Goal: Communication & Community: Participate in discussion

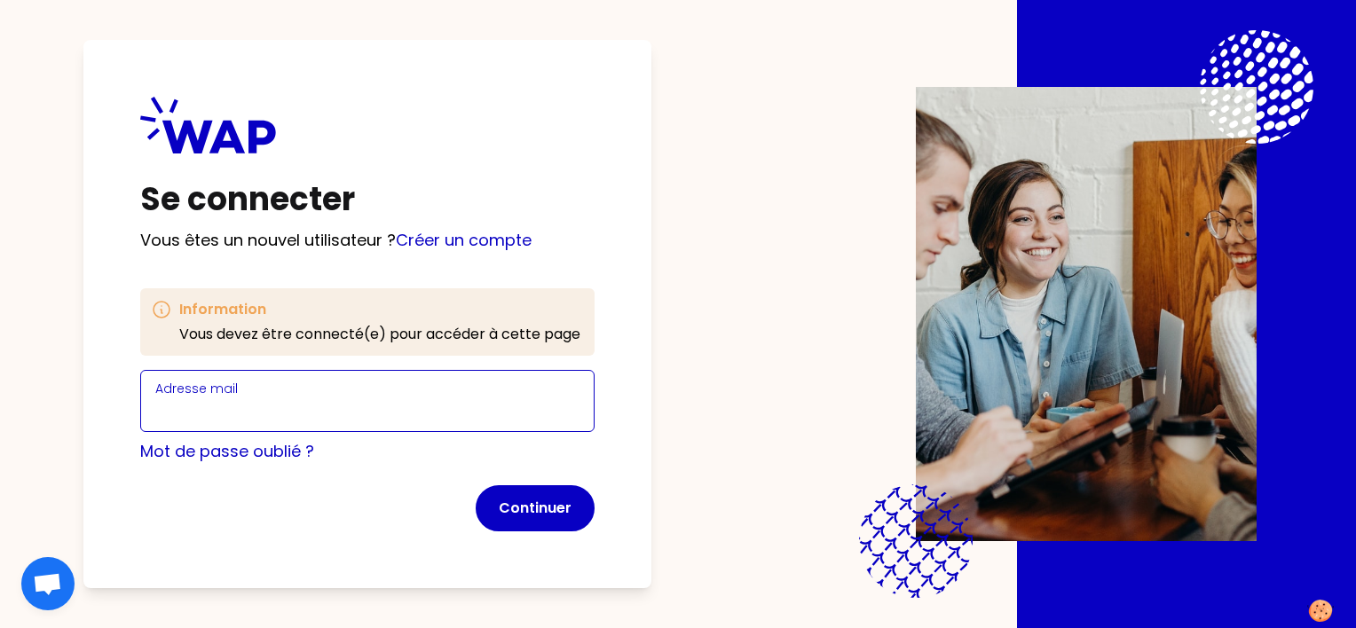
click at [241, 409] on input "Adresse mail" at bounding box center [367, 411] width 424 height 25
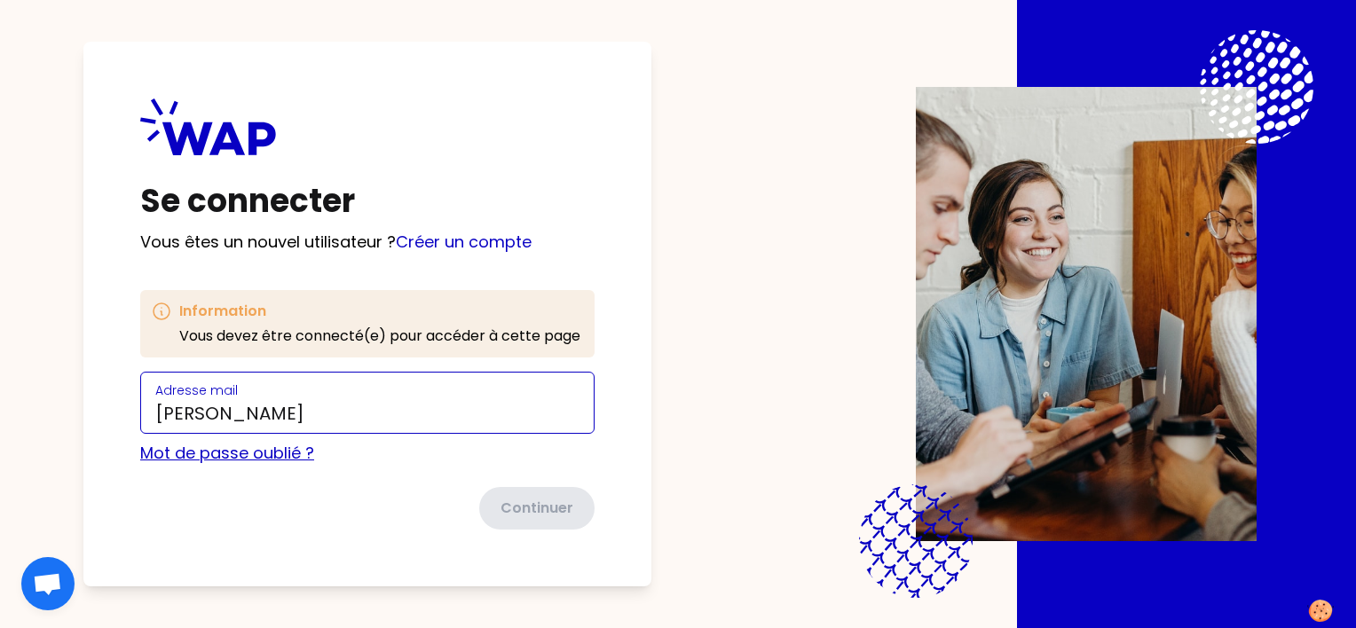
type input "[PERSON_NAME]"
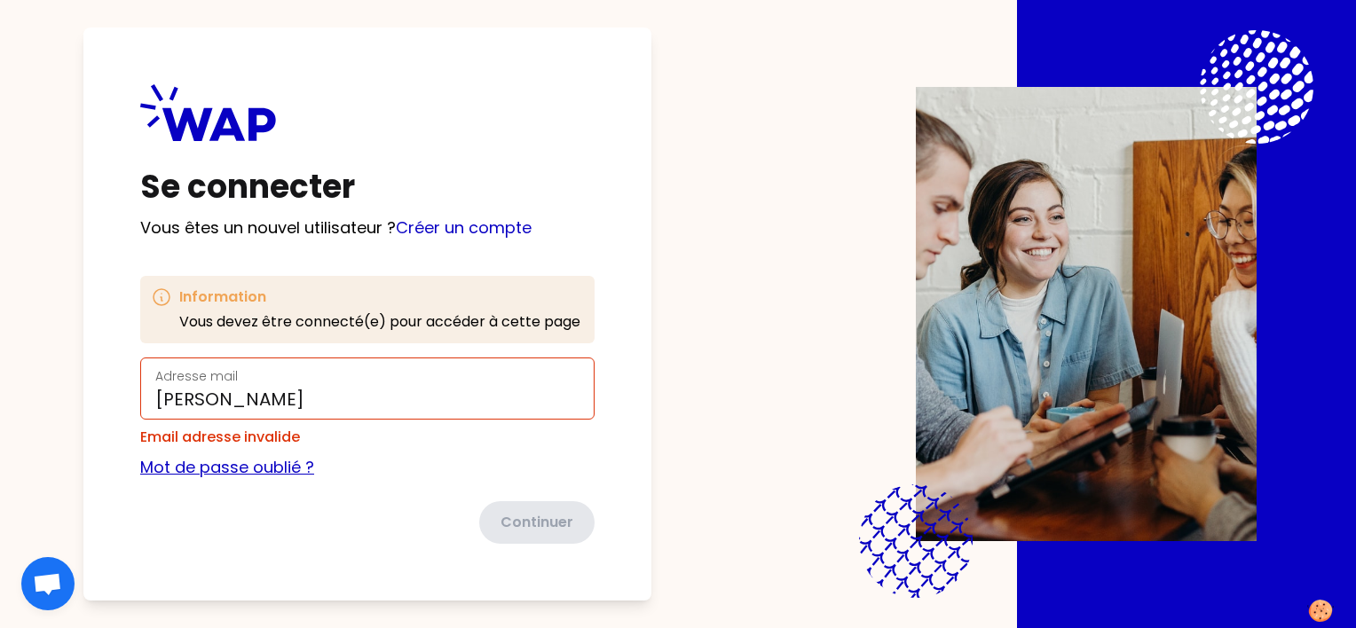
click at [242, 458] on link "Mot de passe oublié ?" at bounding box center [227, 467] width 174 height 22
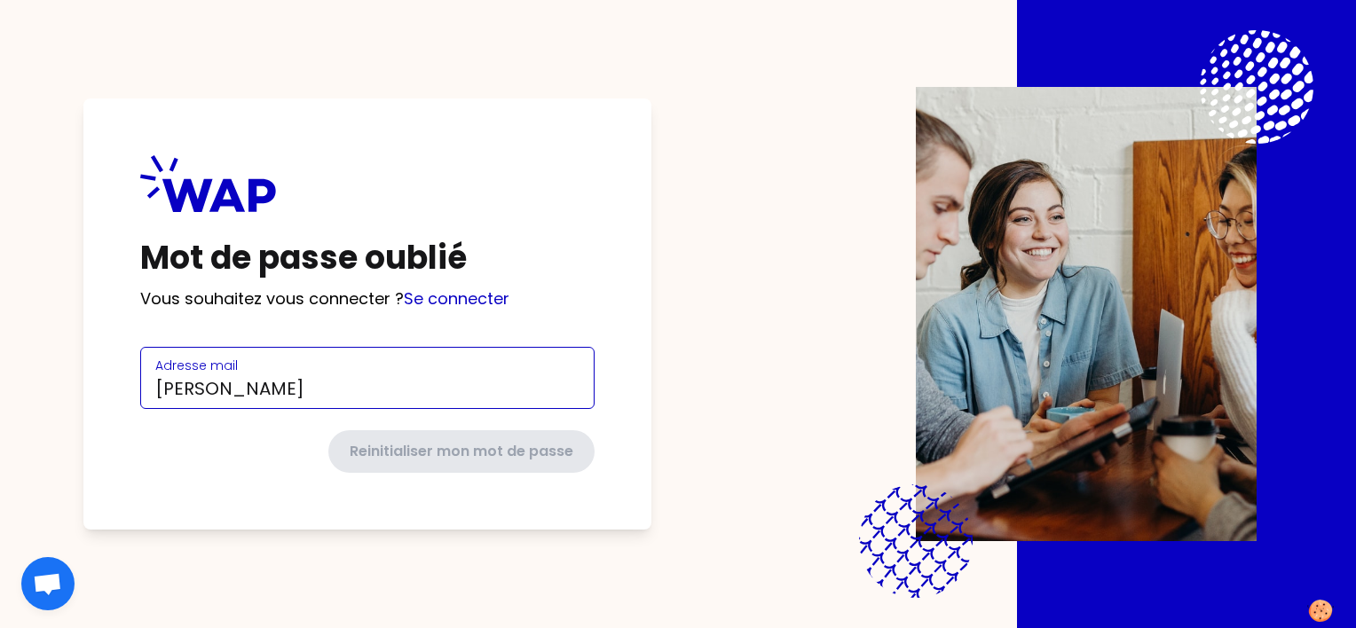
click at [373, 391] on input "[PERSON_NAME]" at bounding box center [367, 388] width 424 height 25
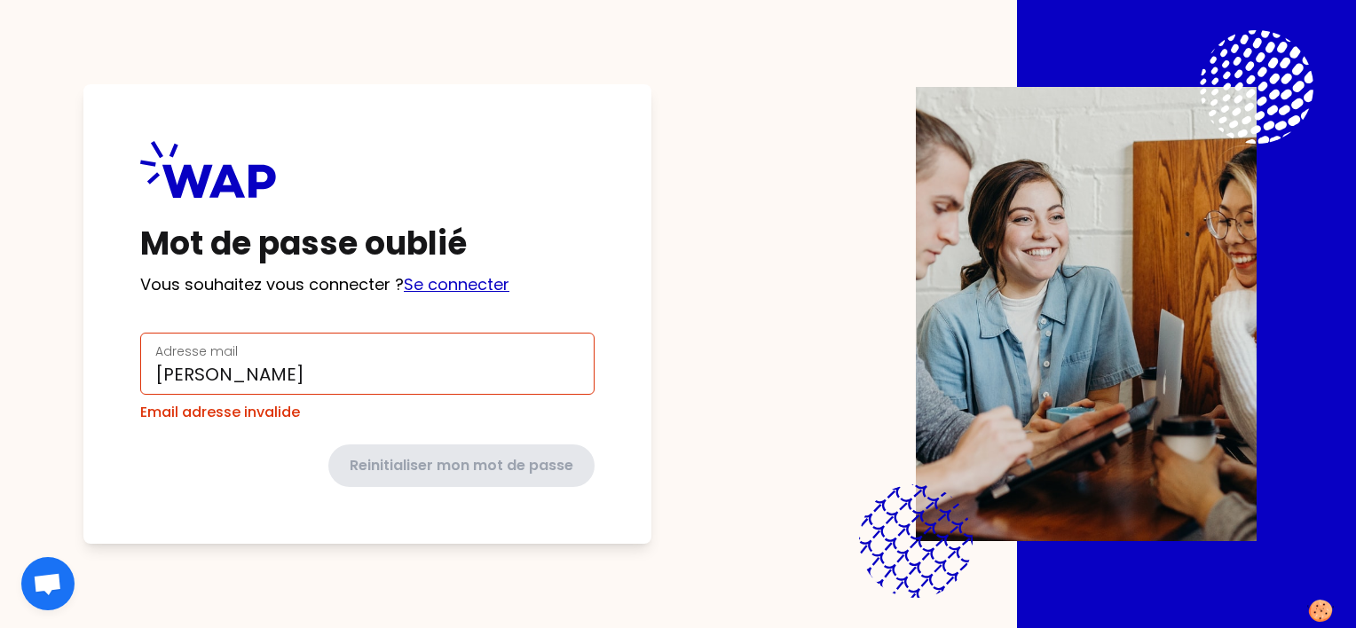
click at [477, 303] on div "Mot de passe oublié Vous souhaitez vous connecter ? Se connecter Adresse mail […" at bounding box center [367, 314] width 568 height 460
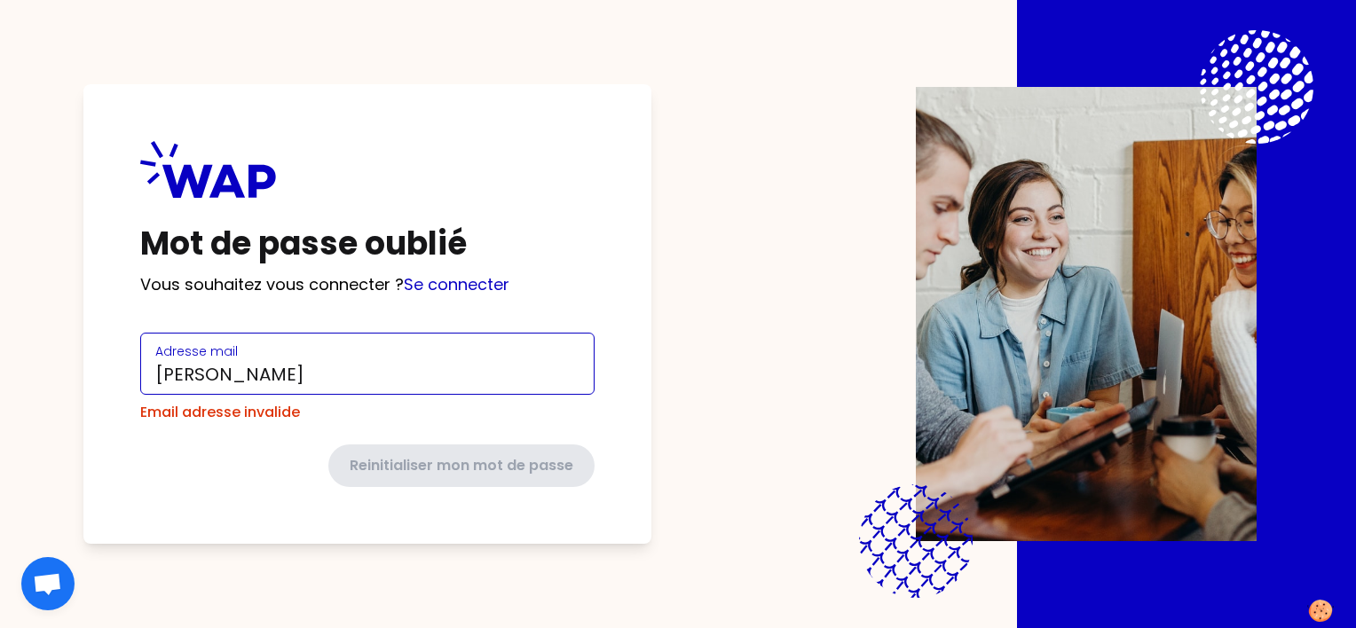
click at [376, 370] on input "[PERSON_NAME]" at bounding box center [367, 374] width 424 height 25
click at [0, 627] on com-1password-button at bounding box center [0, 628] width 0 height 0
click at [369, 374] on input "[PERSON_NAME]" at bounding box center [367, 374] width 424 height 25
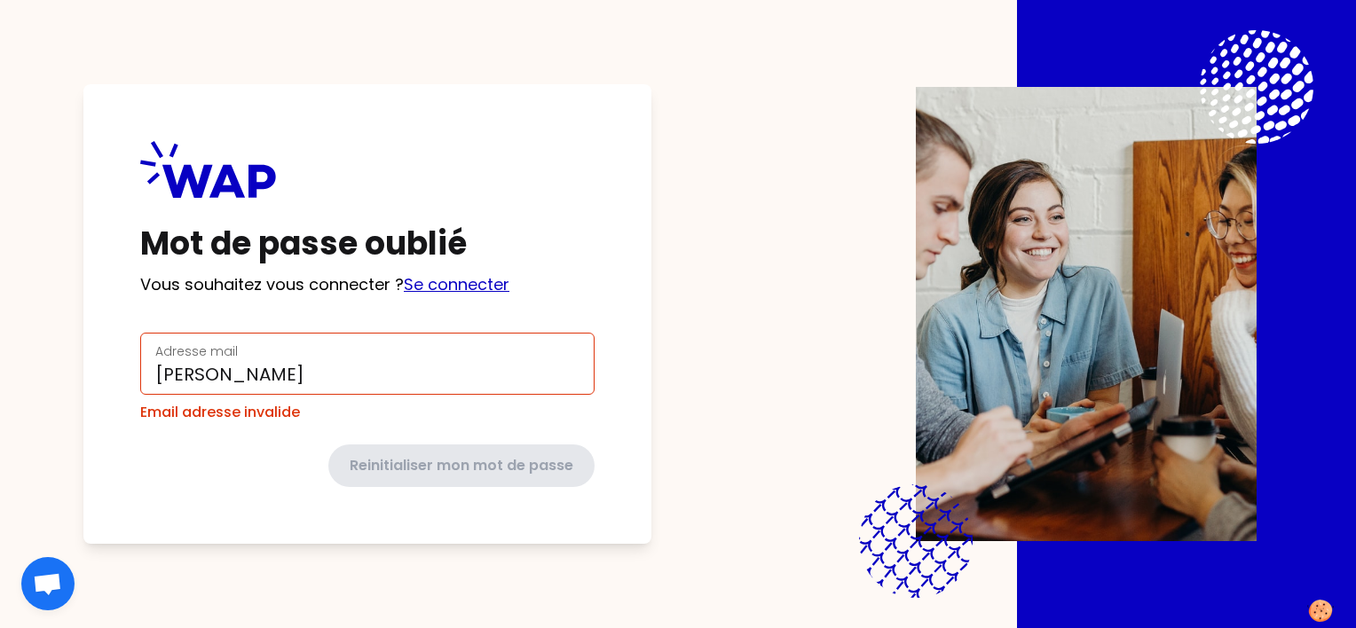
click at [475, 287] on link "Se connecter" at bounding box center [457, 284] width 106 height 22
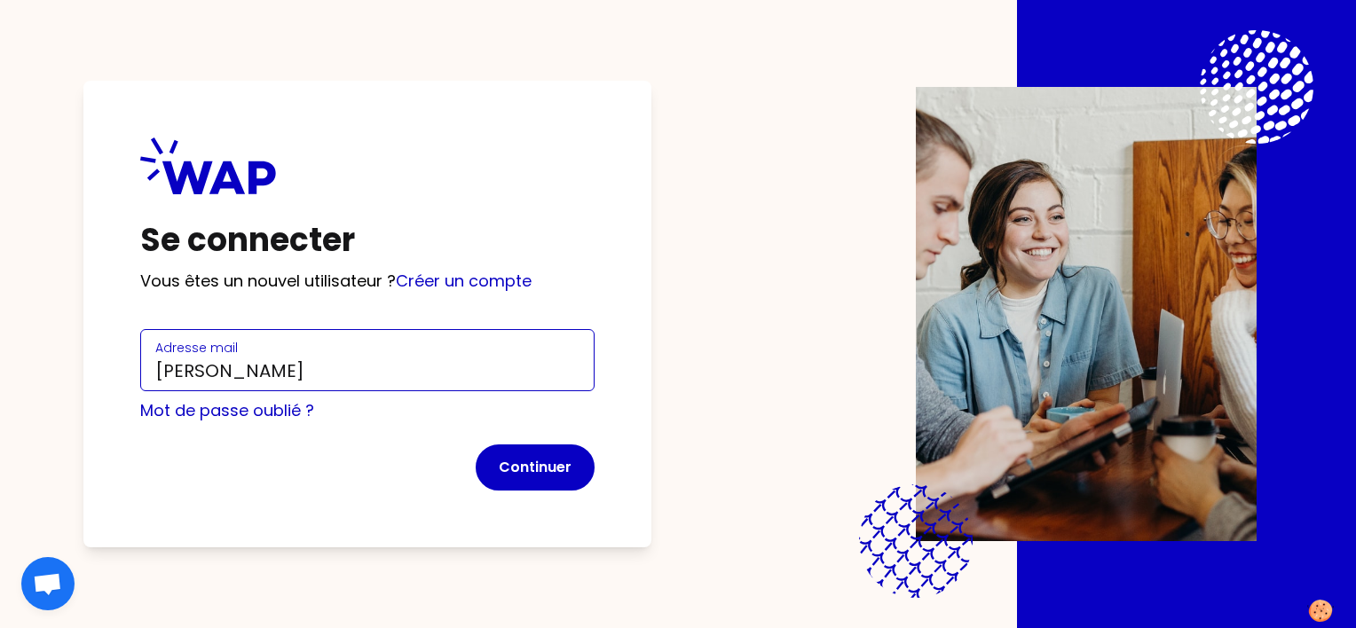
click at [366, 374] on input "[PERSON_NAME]" at bounding box center [367, 371] width 424 height 25
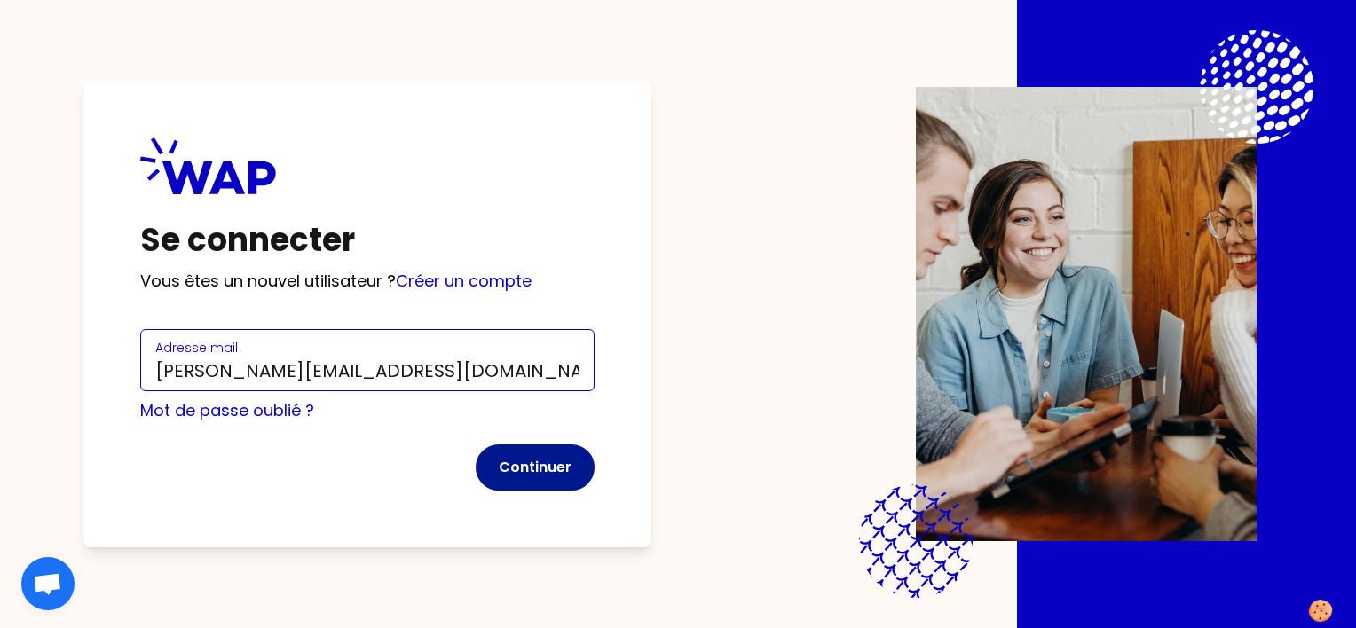
type input "[PERSON_NAME][EMAIL_ADDRESS][DOMAIN_NAME]"
click at [548, 469] on button "Continuer" at bounding box center [535, 468] width 119 height 46
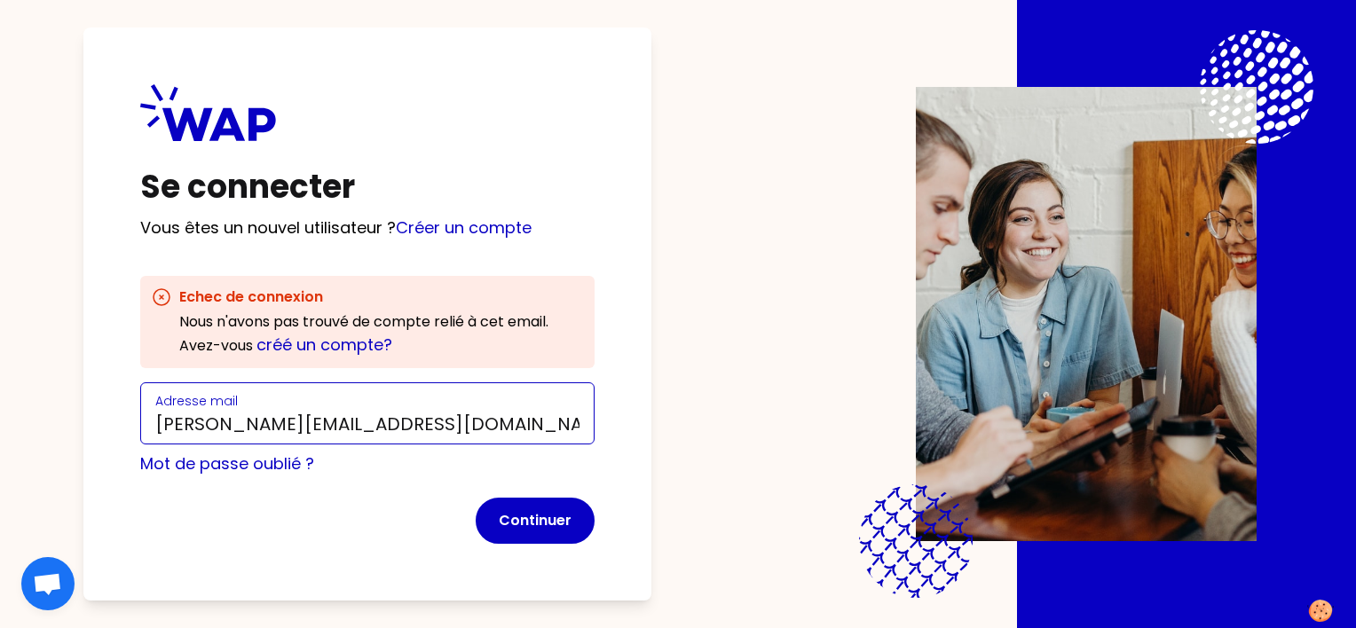
click at [446, 427] on input "[PERSON_NAME][EMAIL_ADDRESS][DOMAIN_NAME]" at bounding box center [367, 424] width 424 height 25
click at [446, 470] on div "Mot de passe oublié ?" at bounding box center [367, 464] width 454 height 25
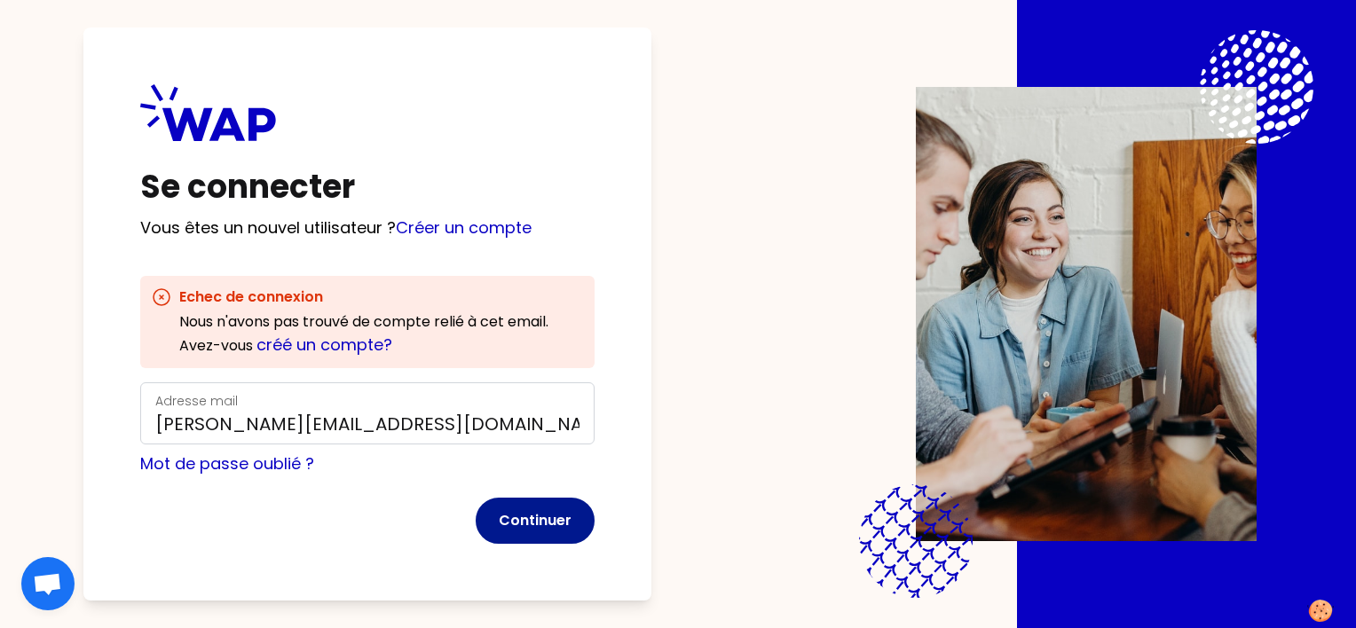
click at [528, 522] on button "Continuer" at bounding box center [535, 521] width 119 height 46
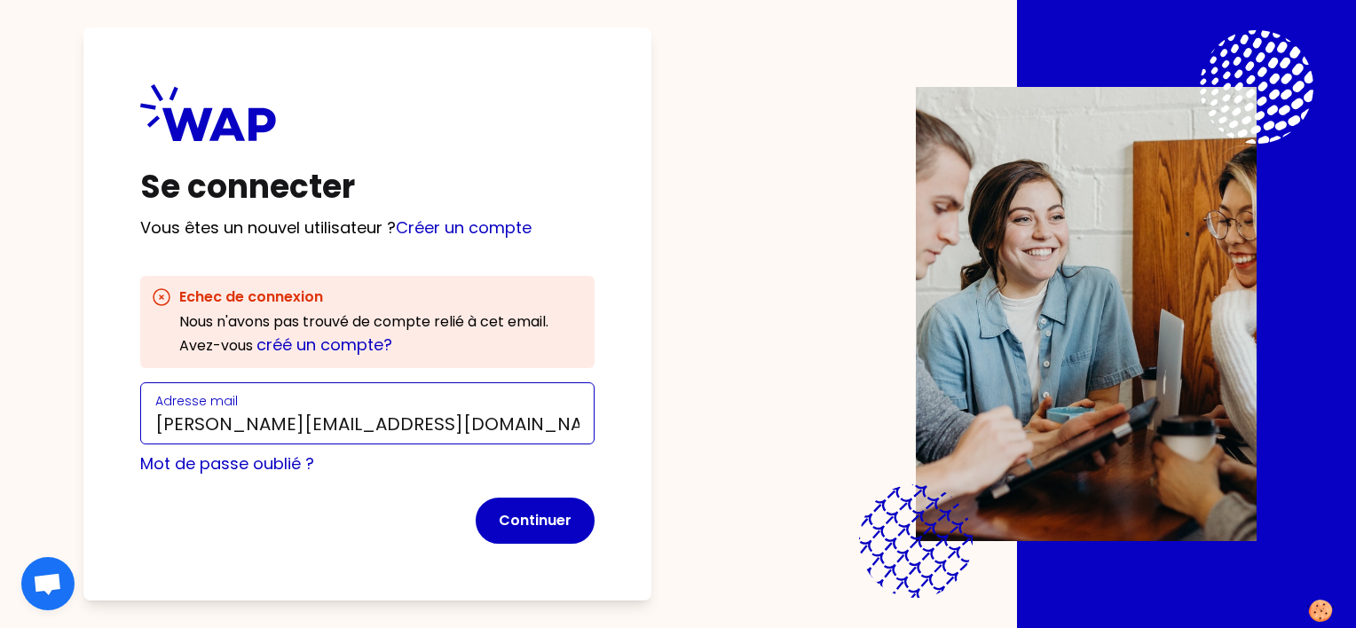
click at [157, 423] on input "[PERSON_NAME][EMAIL_ADDRESS][DOMAIN_NAME]" at bounding box center [367, 424] width 424 height 25
click at [415, 428] on input "[PERSON_NAME][EMAIL_ADDRESS][DOMAIN_NAME]" at bounding box center [367, 424] width 424 height 25
click at [362, 346] on link "créé un compte?" at bounding box center [324, 345] width 136 height 22
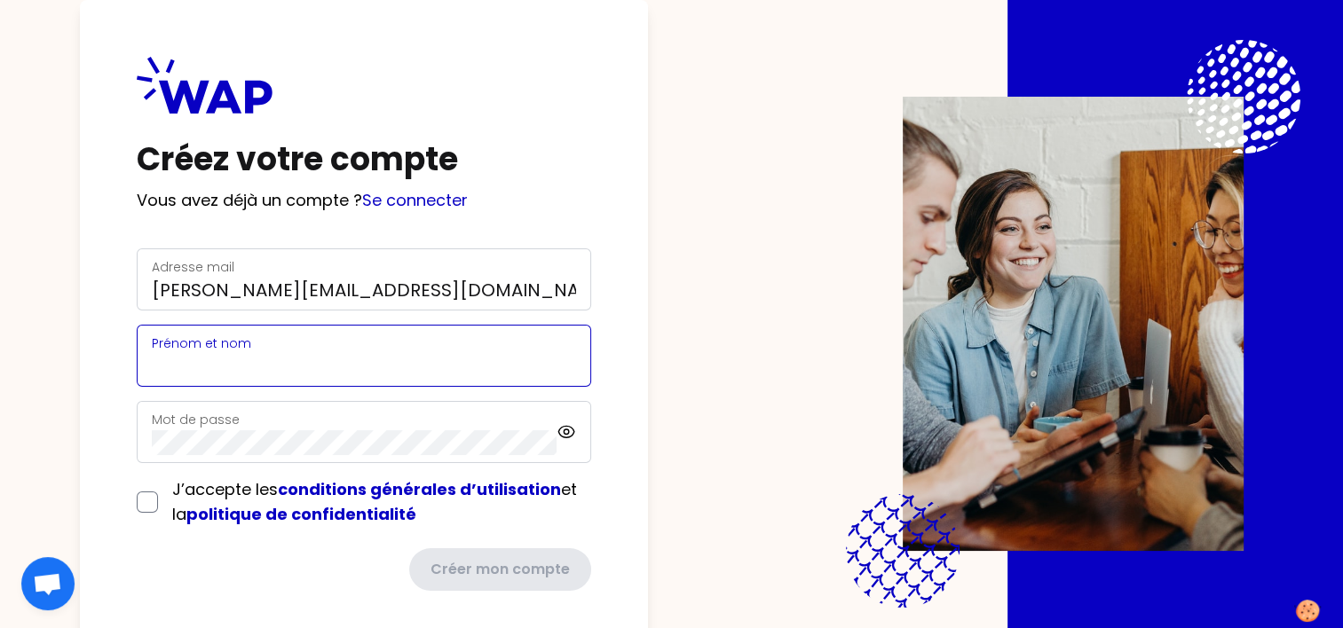
click at [243, 368] on input "Prénom et nom" at bounding box center [364, 366] width 424 height 25
type input "[PERSON_NAME]"
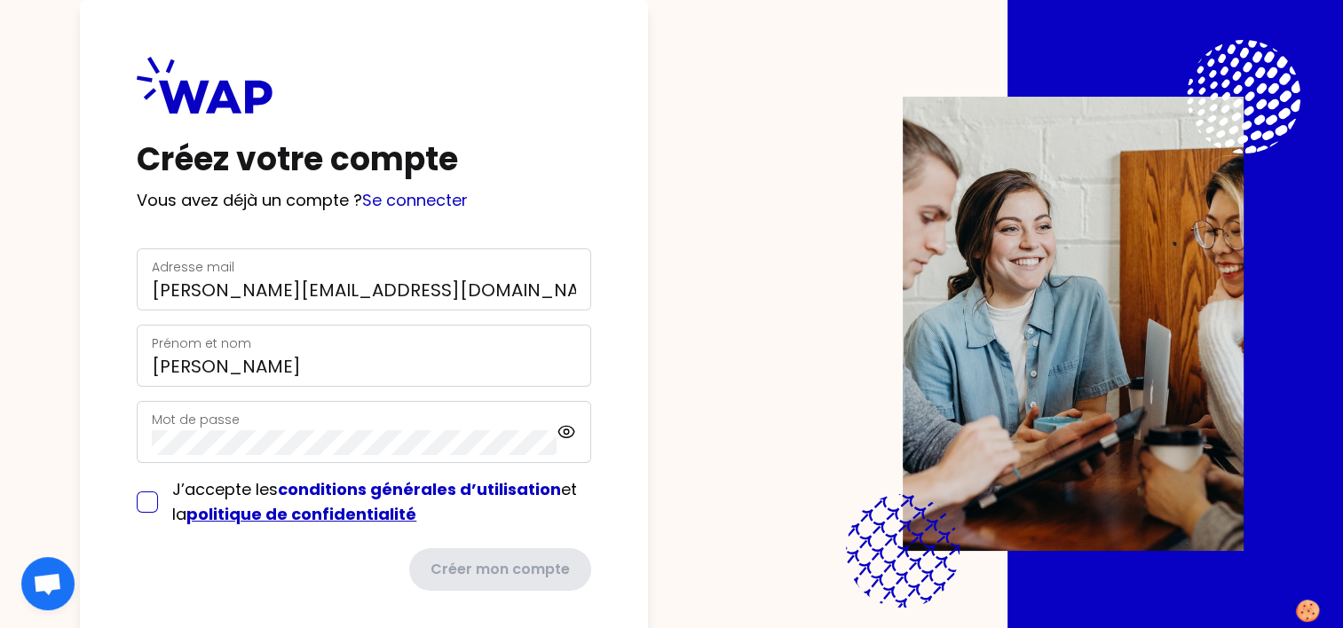
drag, startPoint x: 145, startPoint y: 501, endPoint x: 195, endPoint y: 507, distance: 51.0
click at [149, 501] on input "checkbox" at bounding box center [147, 502] width 21 height 21
checkbox input "true"
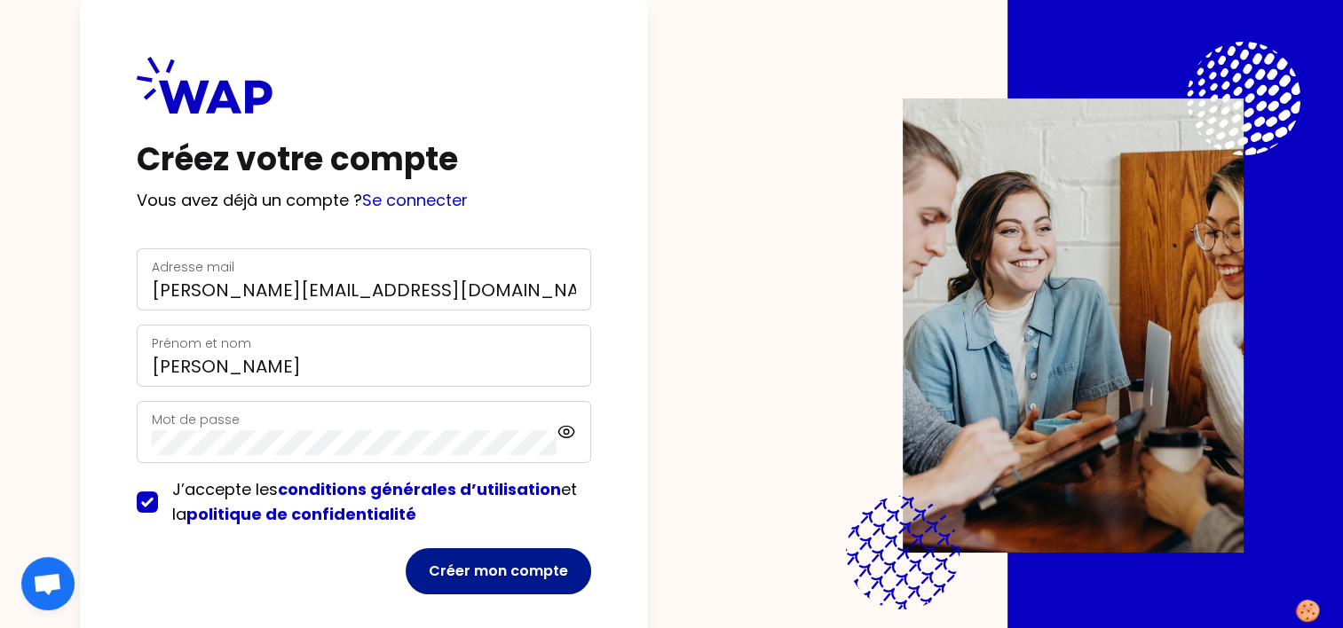
click at [479, 572] on button "Créer mon compte" at bounding box center [498, 571] width 185 height 46
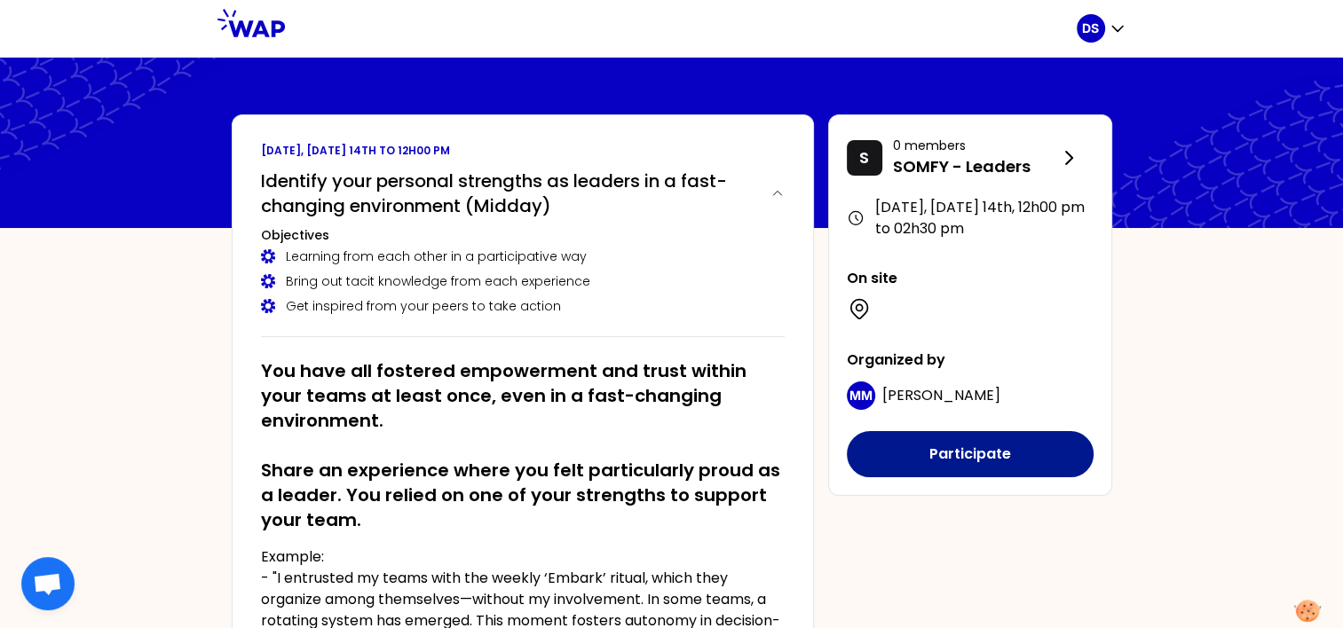
click at [984, 453] on button "Participate" at bounding box center [970, 454] width 247 height 46
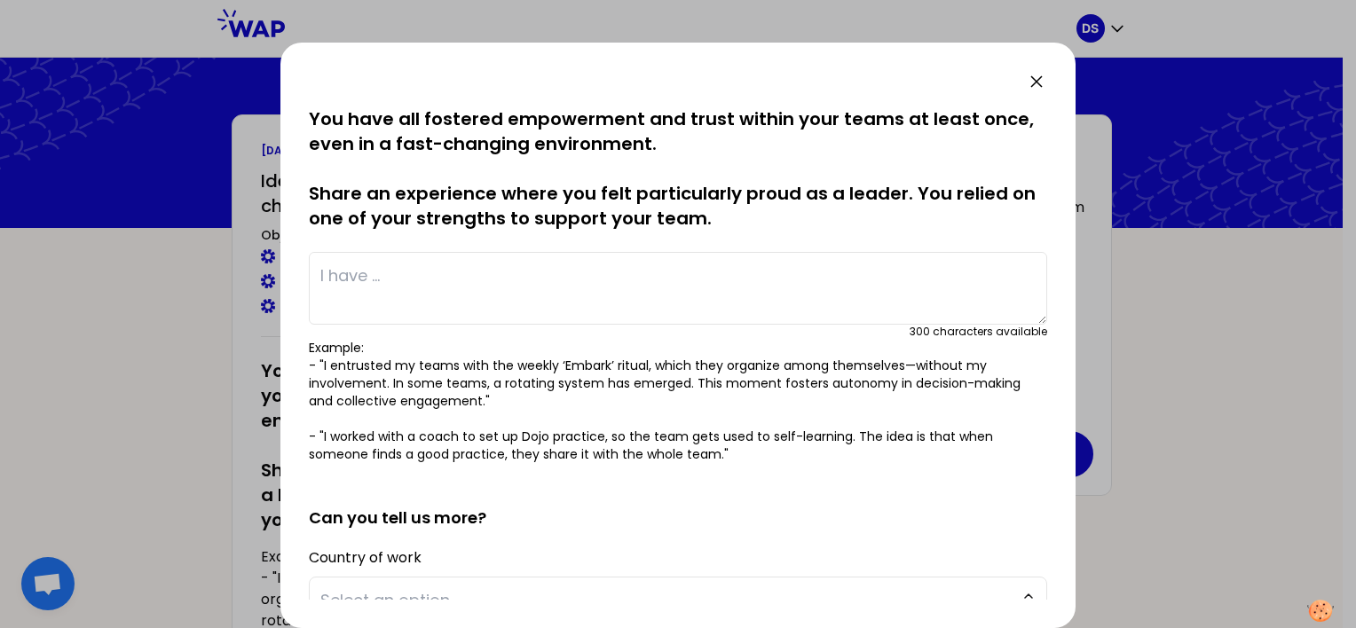
click at [502, 261] on textarea at bounding box center [678, 288] width 738 height 73
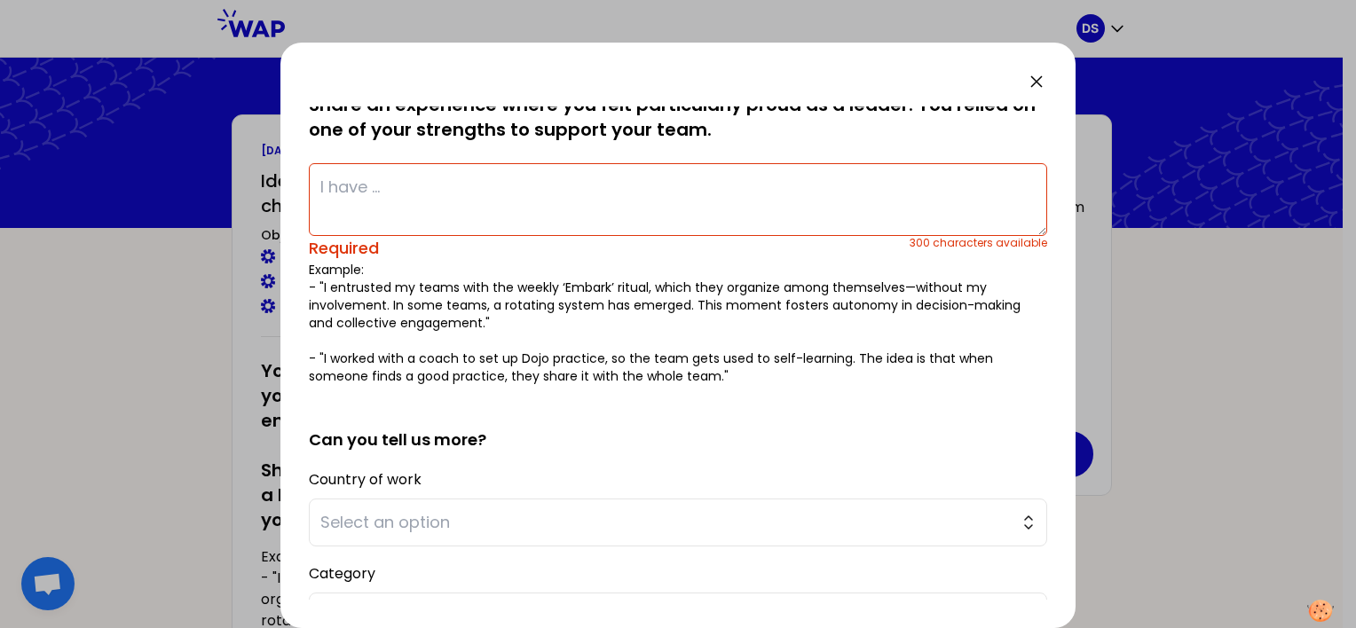
click at [392, 185] on textarea at bounding box center [678, 199] width 738 height 73
click at [383, 191] on textarea at bounding box center [678, 199] width 738 height 73
type textarea "I"
type textarea "D"
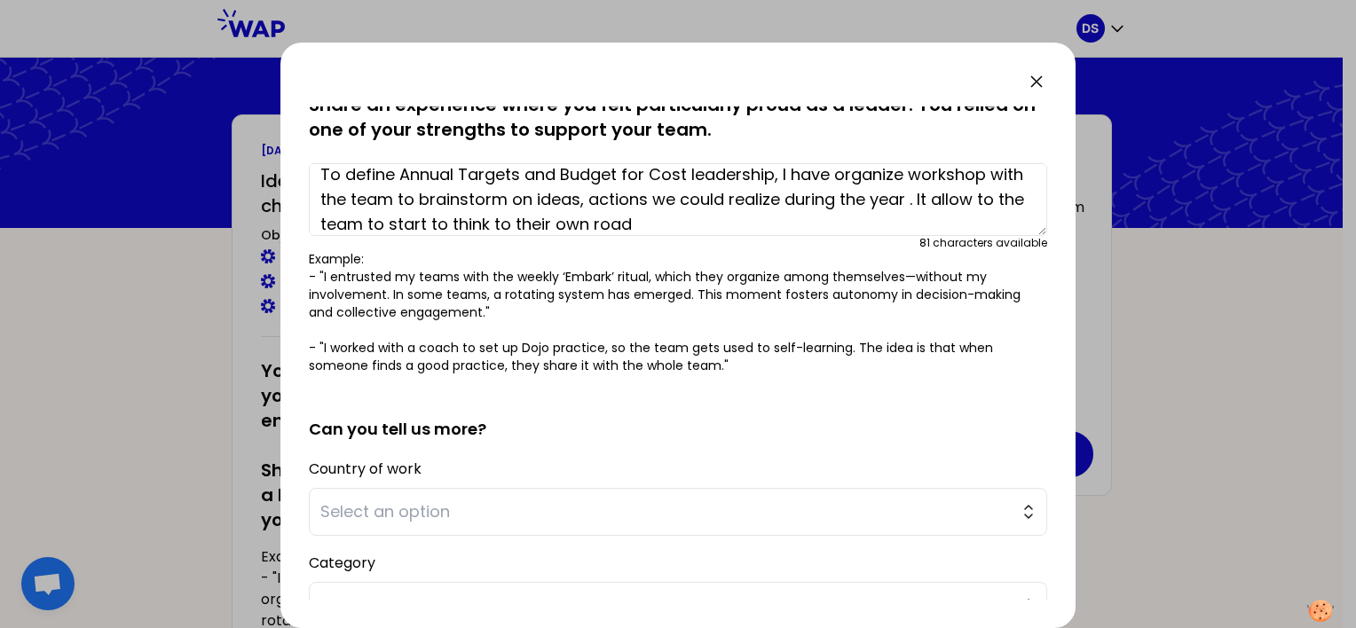
scroll to position [25, 0]
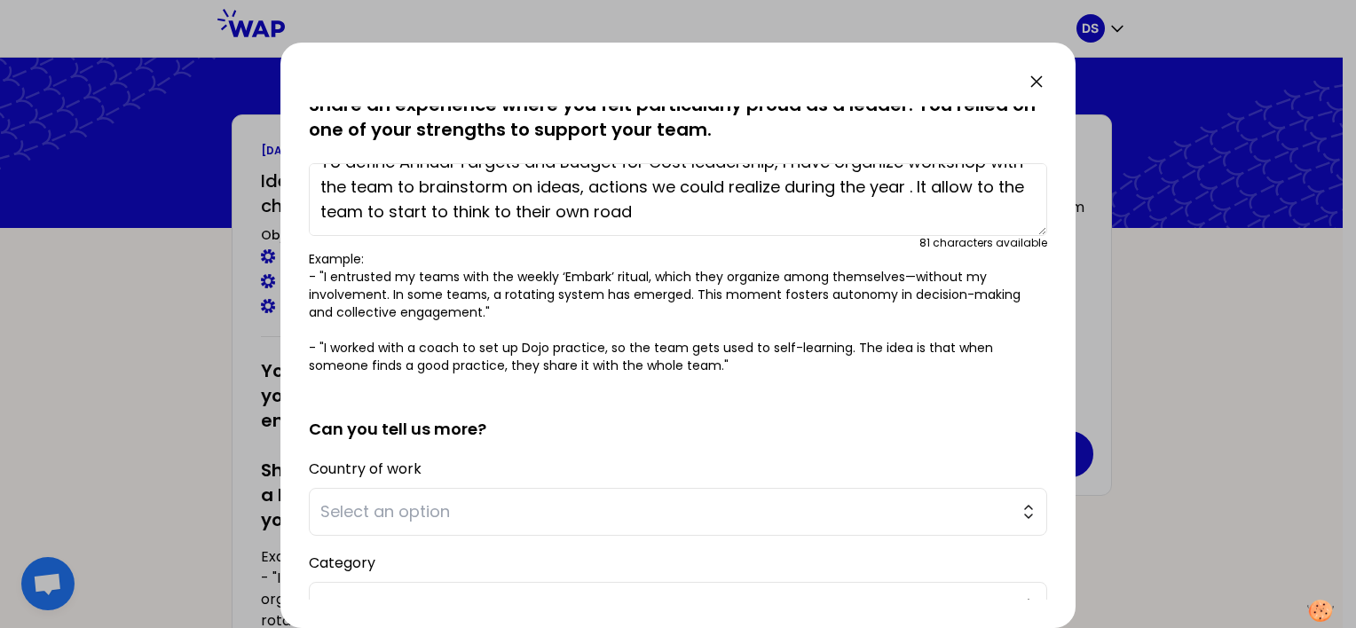
drag, startPoint x: 484, startPoint y: 224, endPoint x: 732, endPoint y: 220, distance: 248.5
click at [732, 220] on textarea "To define Annual Targets and Budget for Cost leadership, I have organize worksh…" at bounding box center [678, 199] width 738 height 73
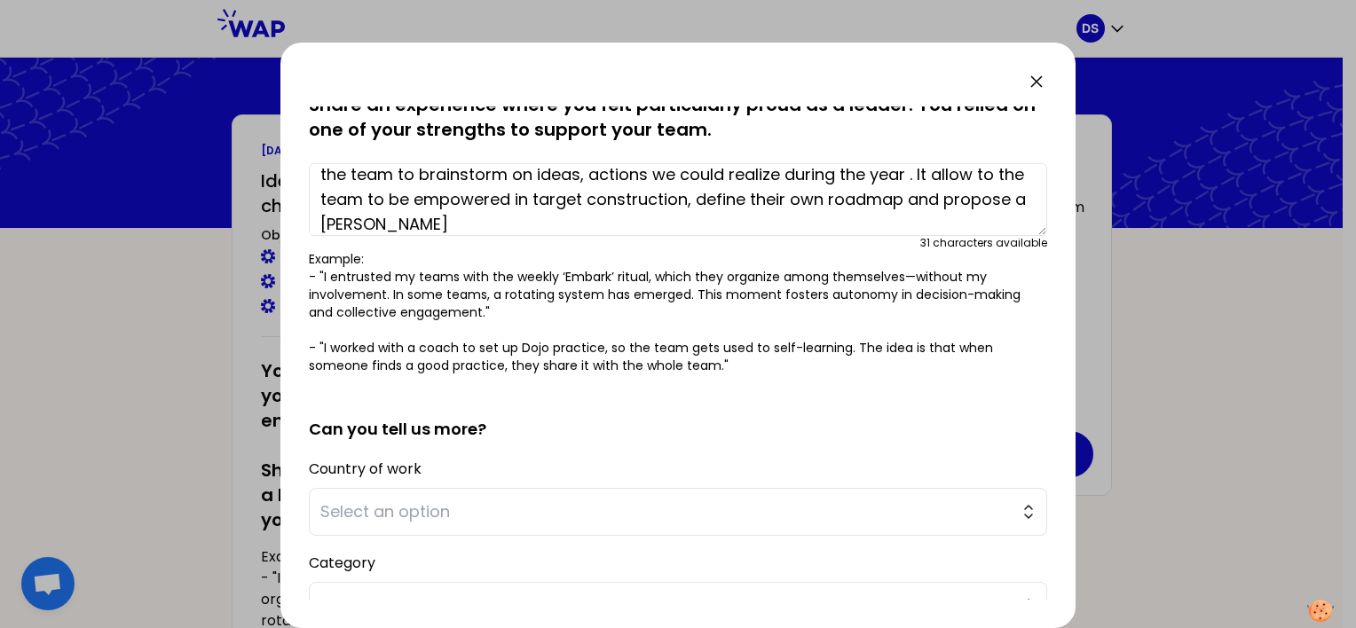
scroll to position [50, 0]
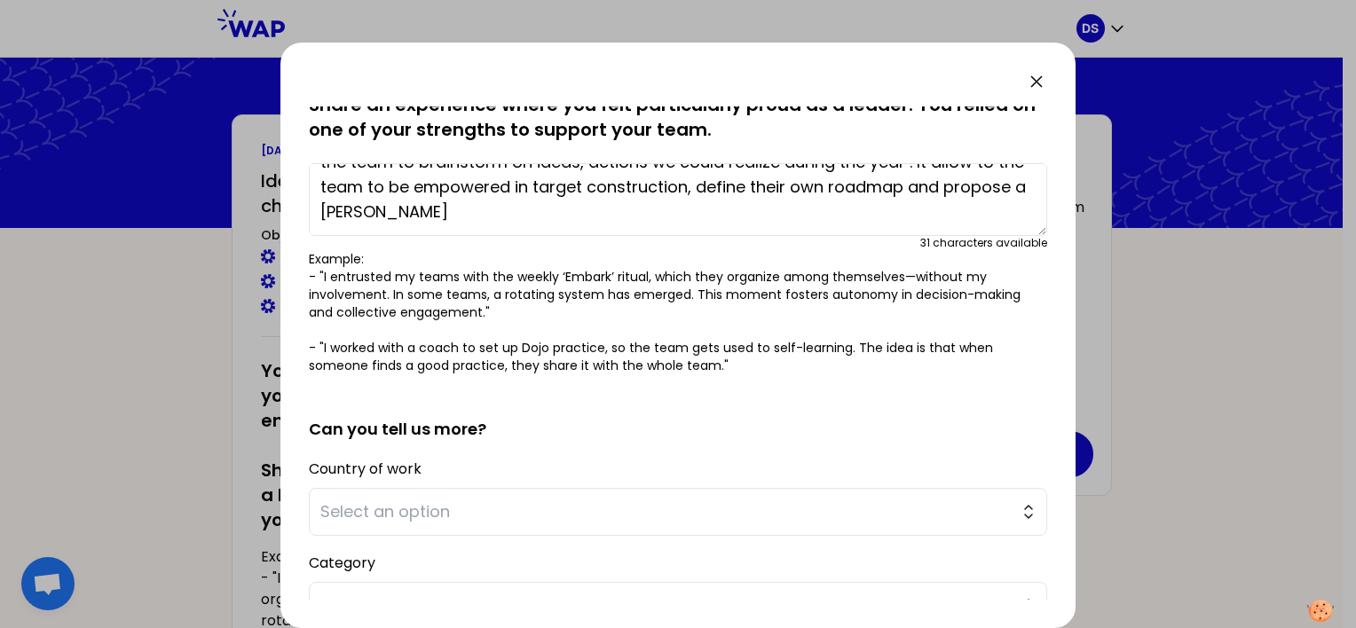
drag, startPoint x: 496, startPoint y: 224, endPoint x: 460, endPoint y: 225, distance: 36.4
click at [462, 224] on textarea "To define Annual Targets and Budget for Cost leadership, I have organize worksh…" at bounding box center [678, 199] width 738 height 73
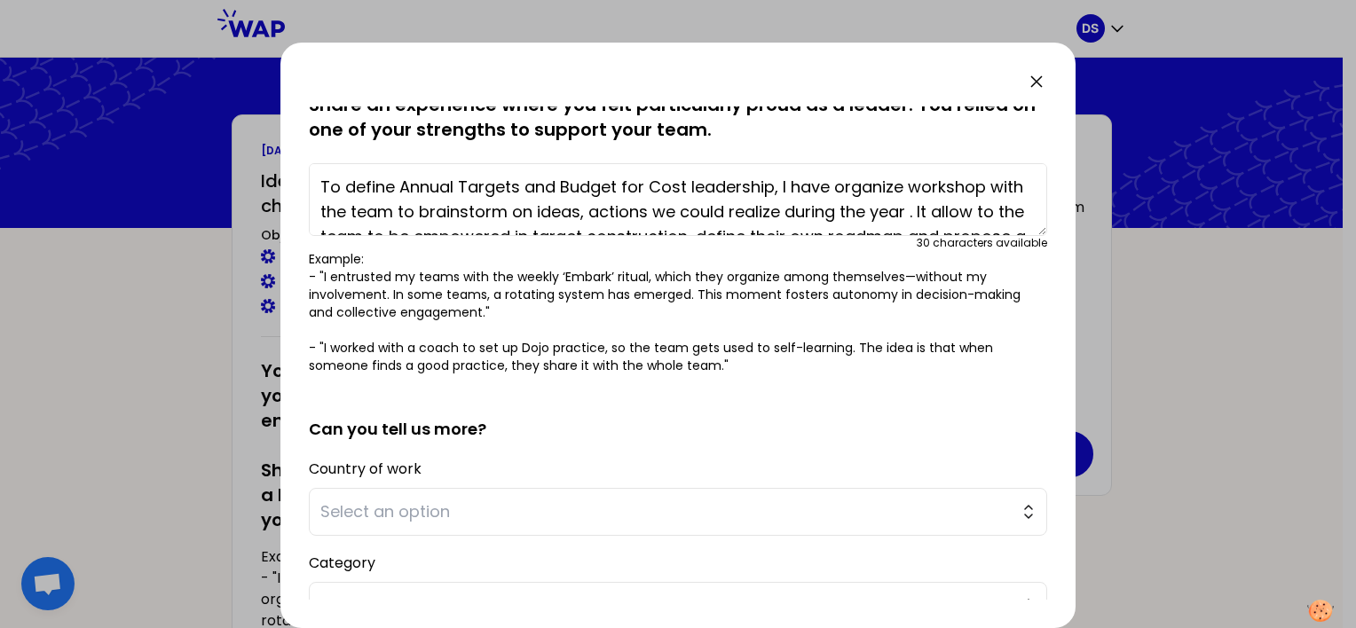
drag, startPoint x: 620, startPoint y: 188, endPoint x: 699, endPoint y: 183, distance: 79.2
click at [699, 183] on textarea "To define Annual Targets and Budget for Cost leadership, I have organize worksh…" at bounding box center [678, 199] width 738 height 73
click at [731, 186] on textarea "To define Annual Targets and Budget for Cost leadership, I have organize worksh…" at bounding box center [678, 199] width 738 height 73
click at [898, 187] on textarea "To define Annual Targets and Budget for Cost leadership, I have organize worksh…" at bounding box center [678, 199] width 738 height 73
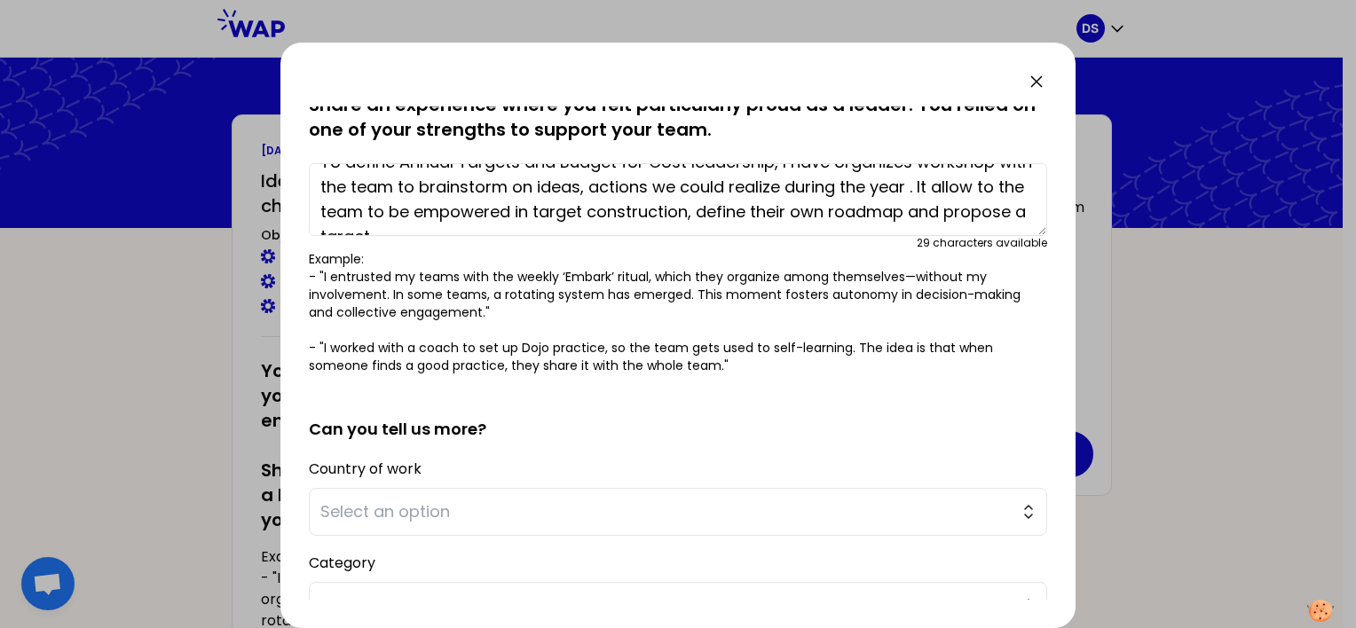
scroll to position [50, 0]
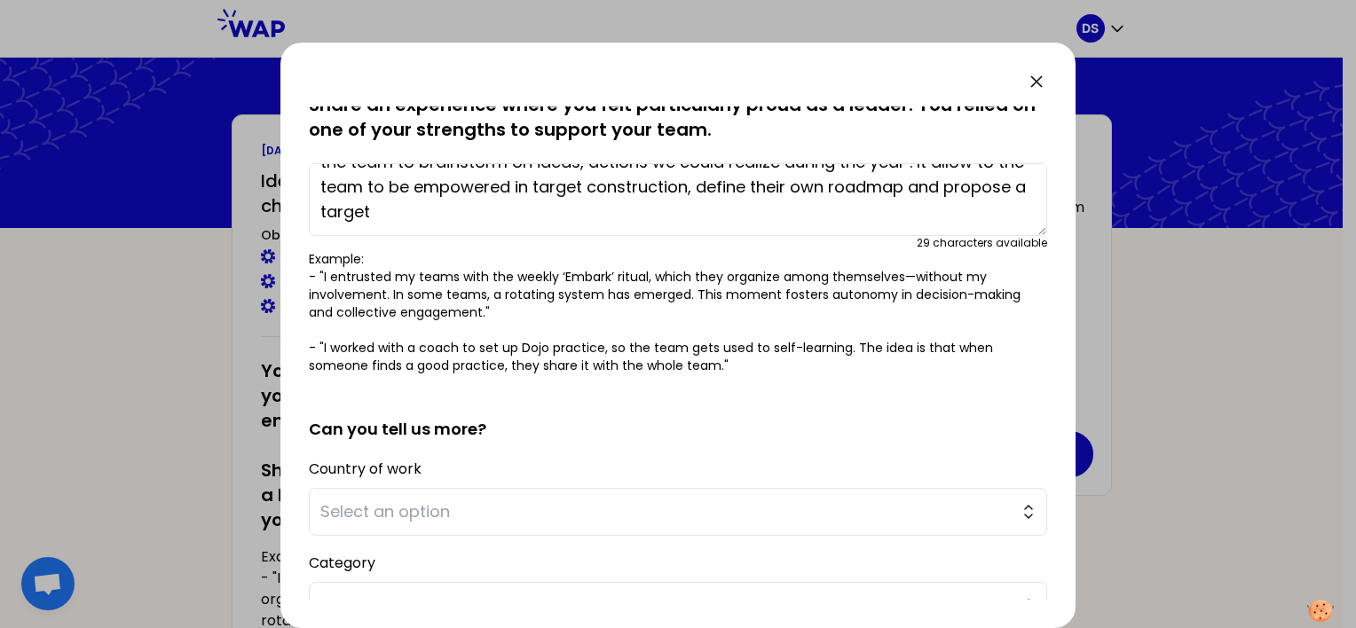
click at [504, 213] on textarea "To define Annual Targets and Budget for Cost leadership, I have organizes works…" at bounding box center [678, 199] width 738 height 73
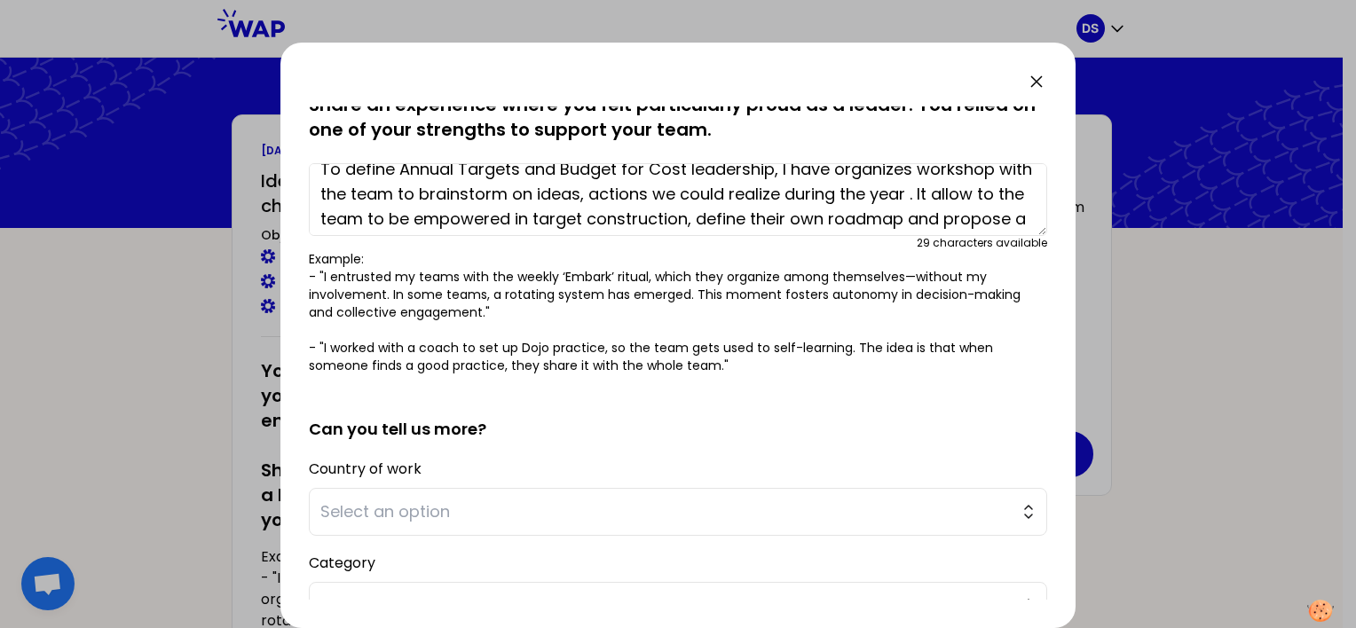
scroll to position [0, 0]
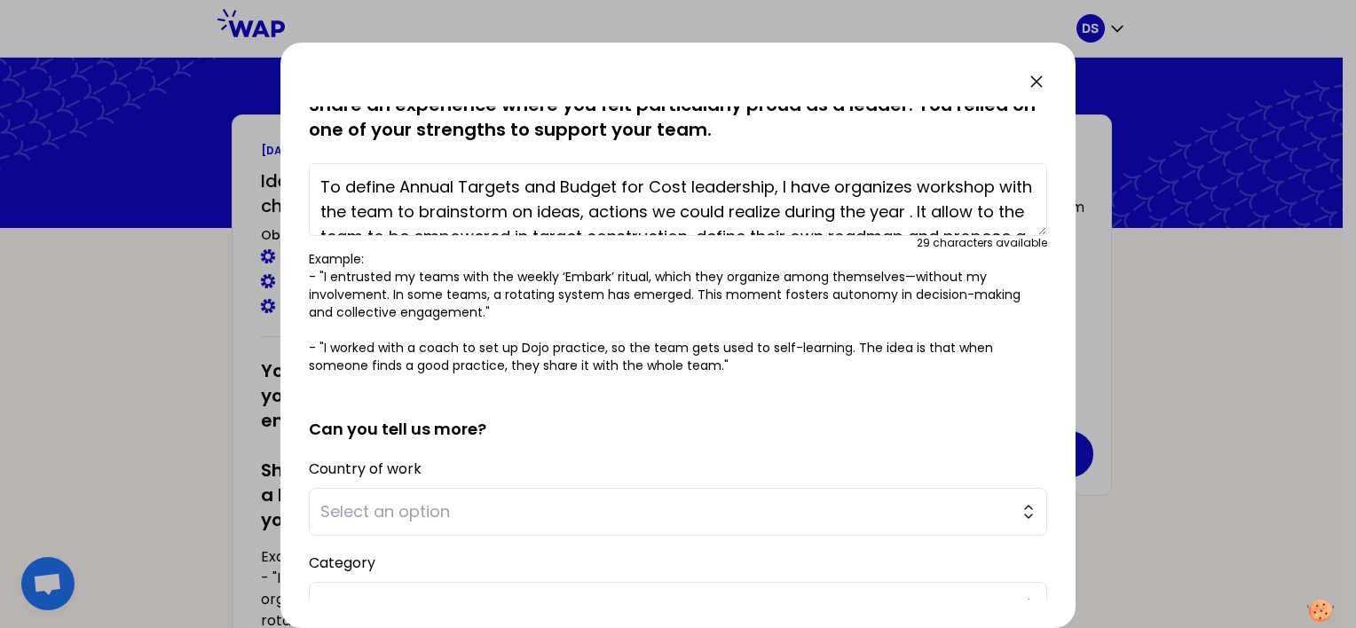
click at [946, 217] on textarea "To define Annual Targets and Budget for Cost leadership, I have organizes works…" at bounding box center [678, 199] width 738 height 73
click at [554, 185] on textarea "To define Annual Targets and Budget for Cost leadership, I have organizes works…" at bounding box center [678, 199] width 738 height 73
drag, startPoint x: 525, startPoint y: 185, endPoint x: 595, endPoint y: 186, distance: 69.2
click at [595, 186] on textarea "To define Annual Targets & Budget for Cost leadership, I have organizes worksho…" at bounding box center [678, 199] width 738 height 73
click at [888, 190] on textarea "To define Annual Targets & Budget for Cost leadership, I have organizes worksho…" at bounding box center [678, 199] width 738 height 73
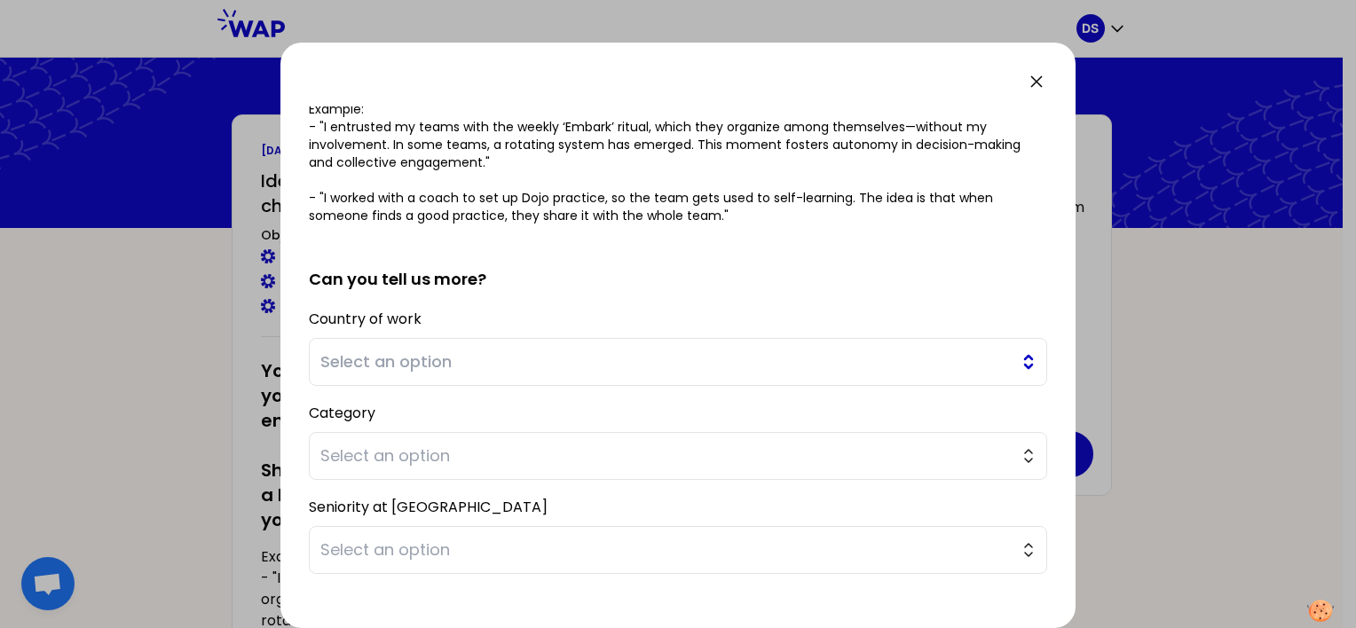
scroll to position [150, 0]
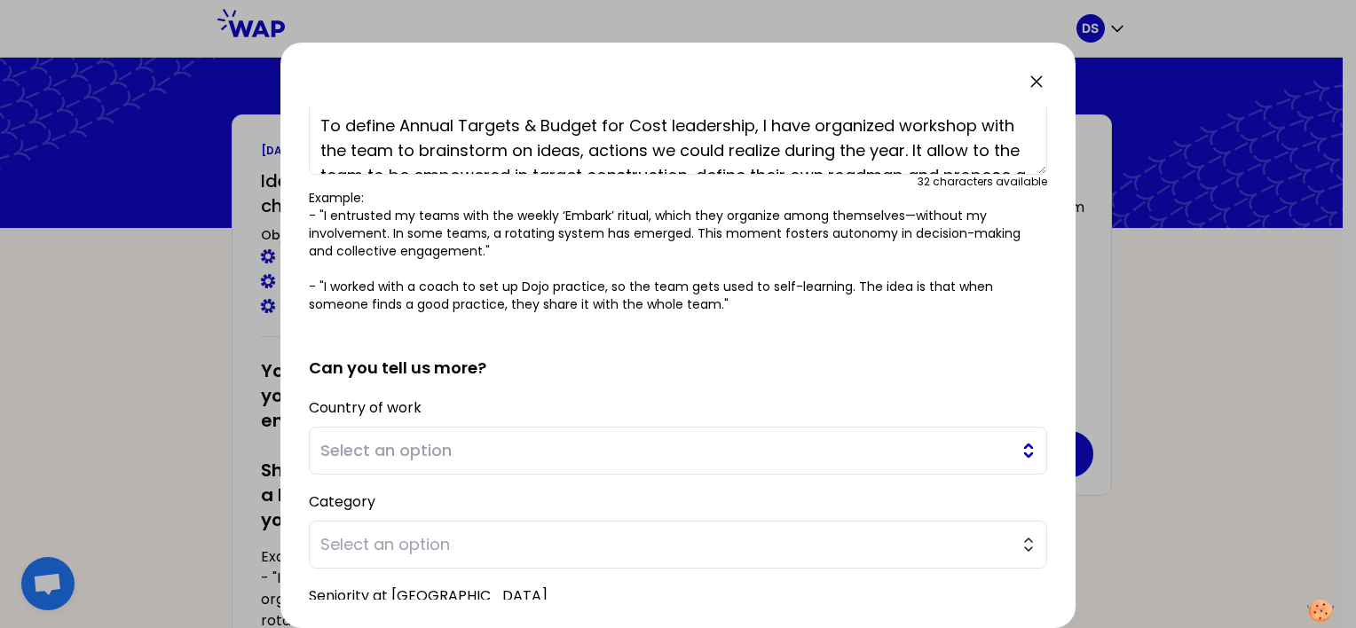
type textarea "To define Annual Targets & Budget for Cost leadership, I have organized worksho…"
click at [391, 448] on span "Select an option" at bounding box center [665, 450] width 690 height 25
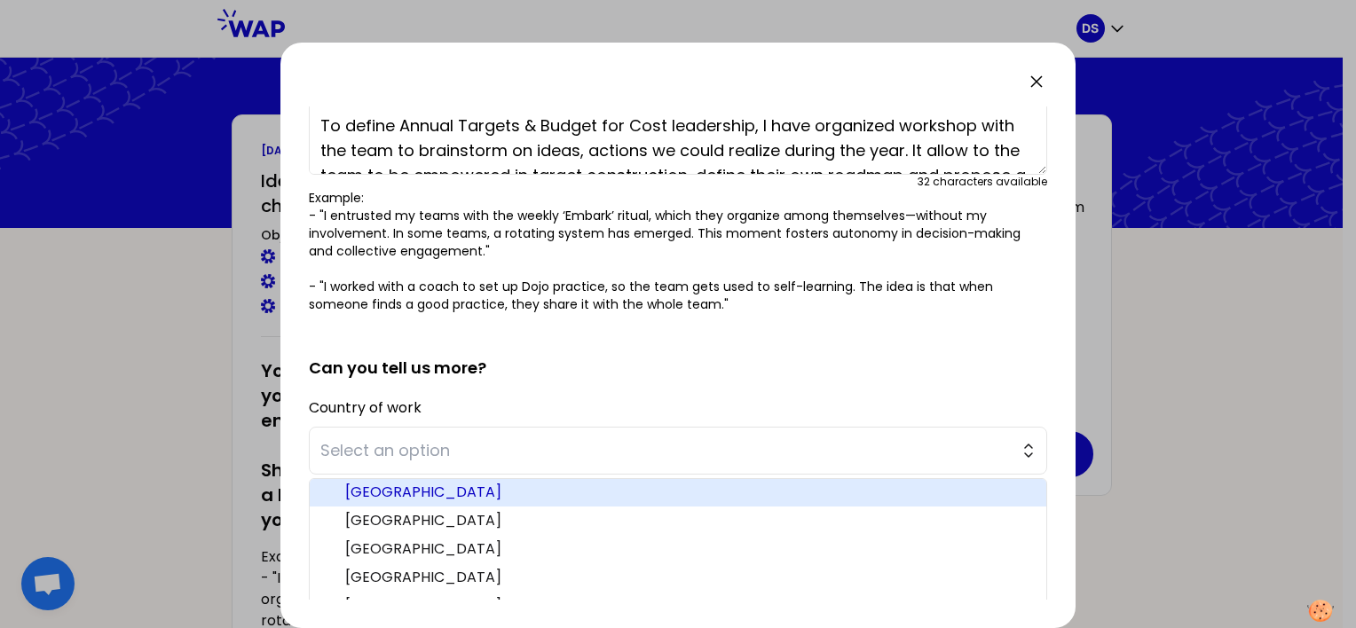
scroll to position [178, 0]
drag, startPoint x: 364, startPoint y: 491, endPoint x: 421, endPoint y: 508, distance: 59.3
click at [364, 492] on span "[GEOGRAPHIC_DATA]" at bounding box center [688, 489] width 687 height 21
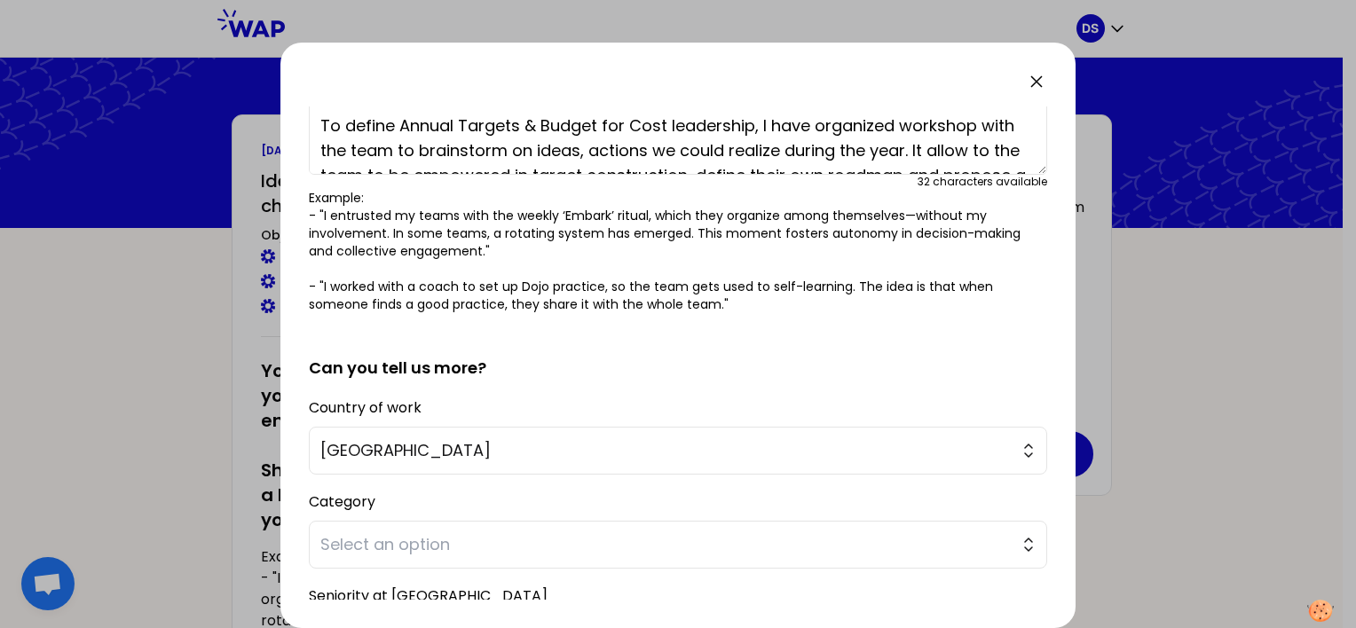
scroll to position [239, 0]
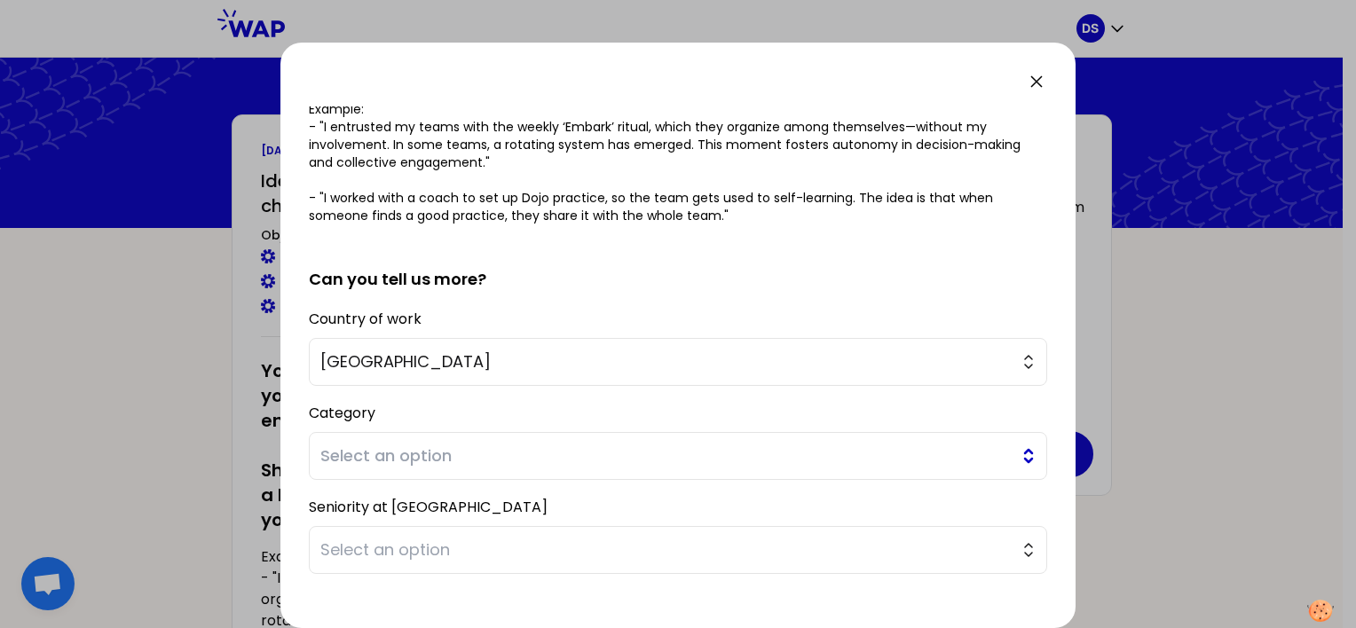
click at [346, 454] on span "Select an option" at bounding box center [665, 456] width 690 height 25
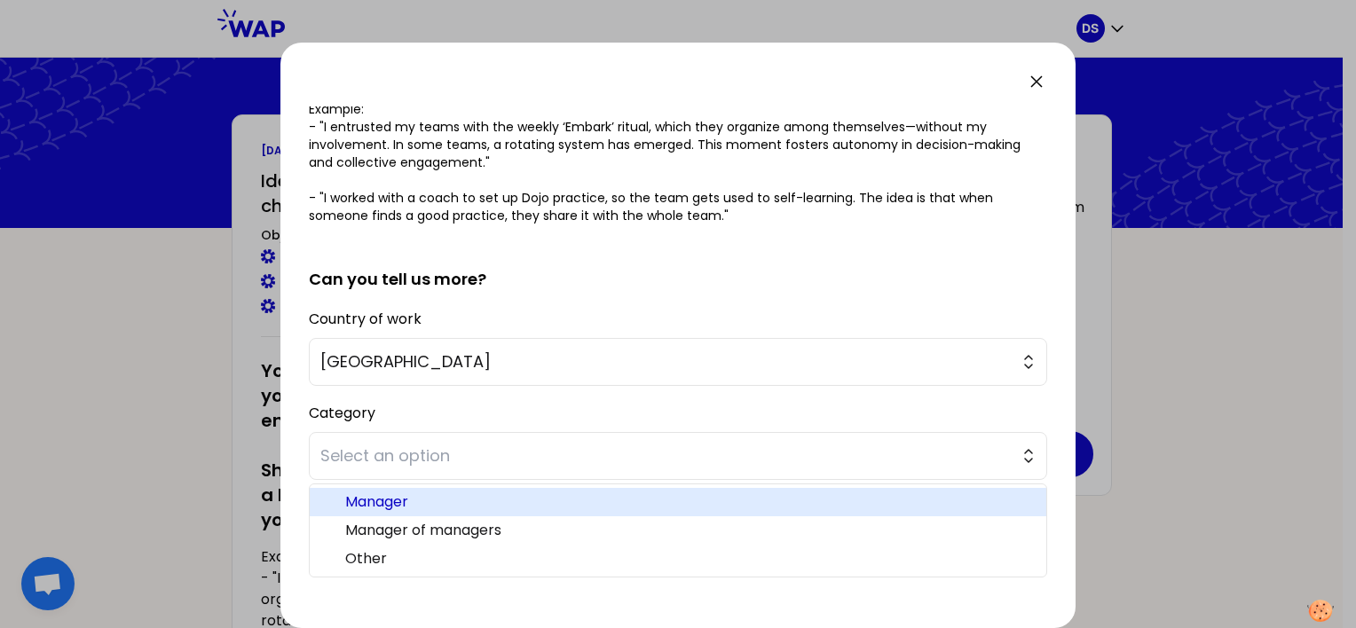
click at [394, 500] on span "Manager" at bounding box center [688, 502] width 687 height 21
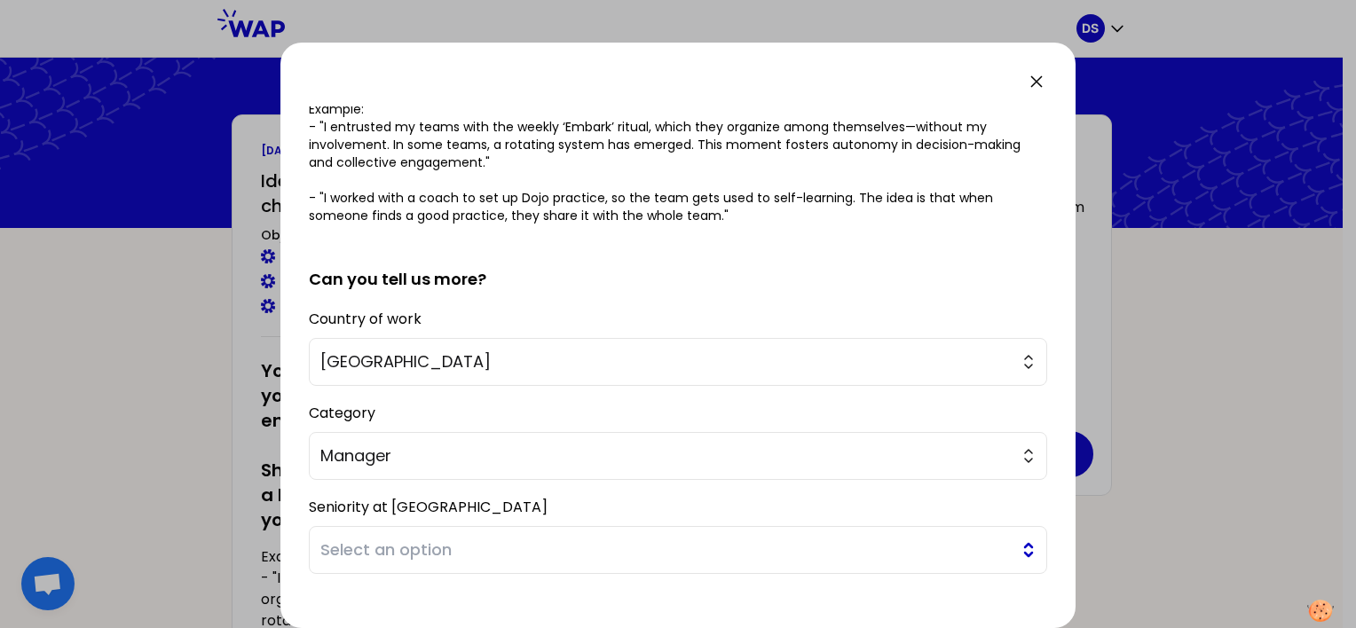
click at [362, 543] on span "Select an option" at bounding box center [665, 550] width 690 height 25
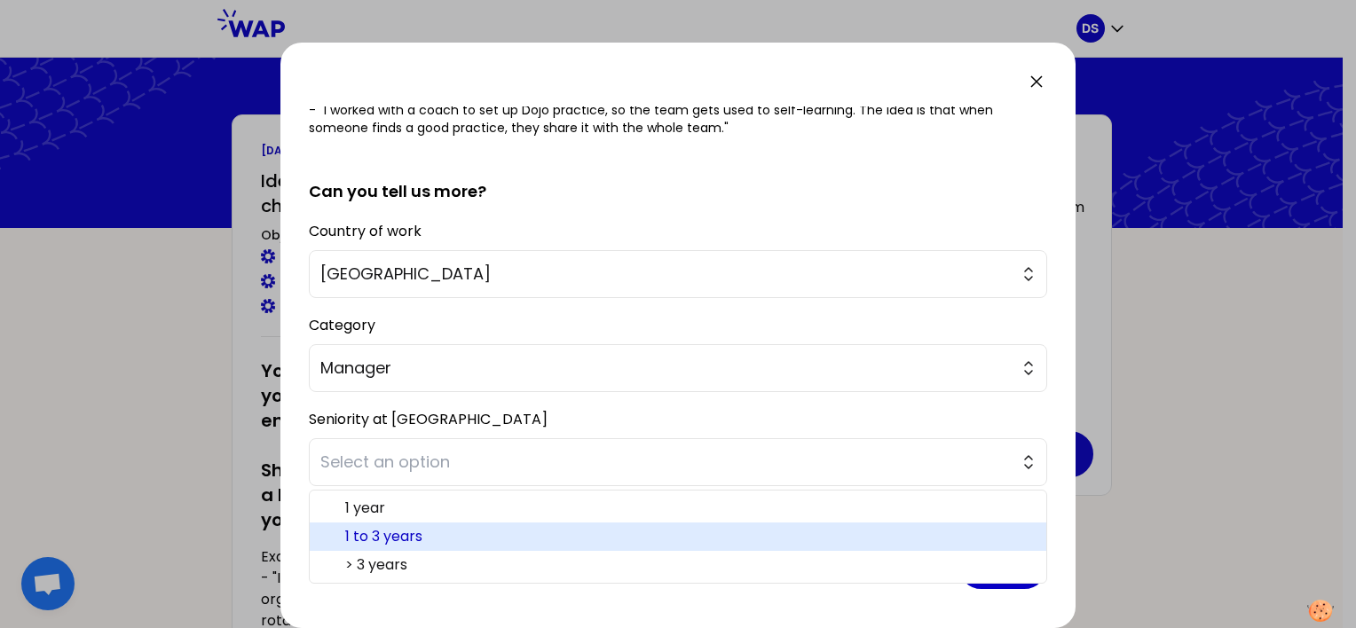
scroll to position [327, 0]
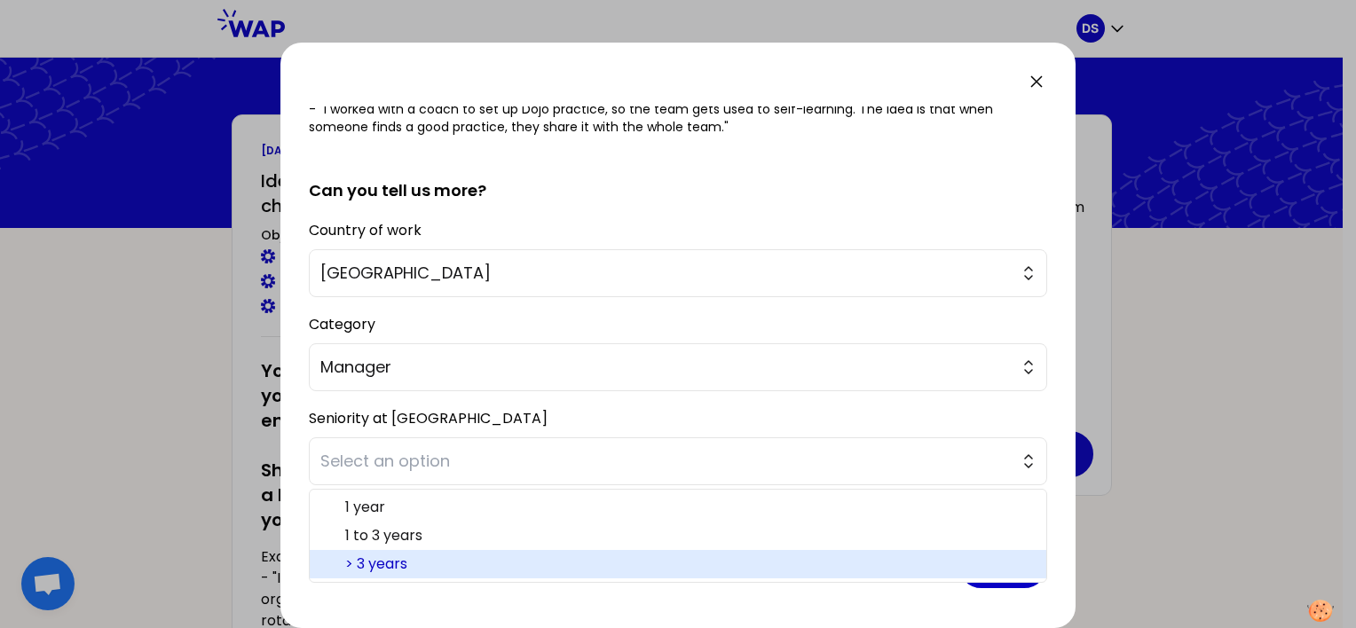
click at [406, 564] on span "> 3 years" at bounding box center [688, 564] width 687 height 21
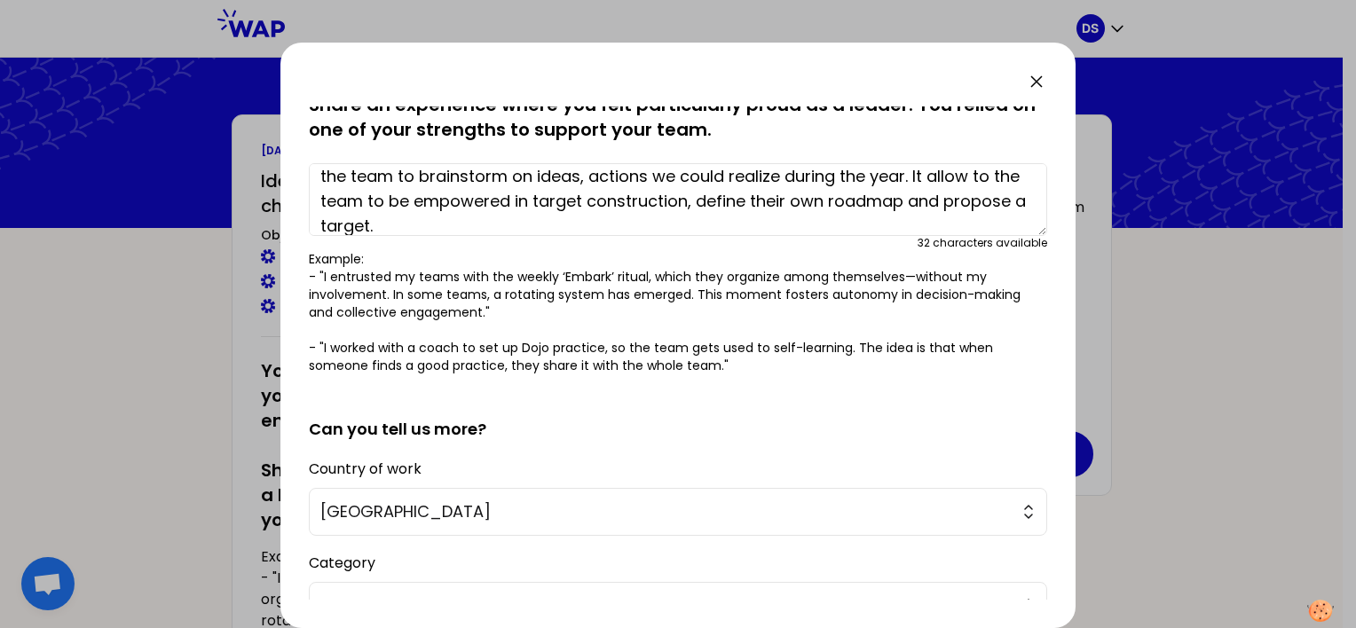
scroll to position [50, 0]
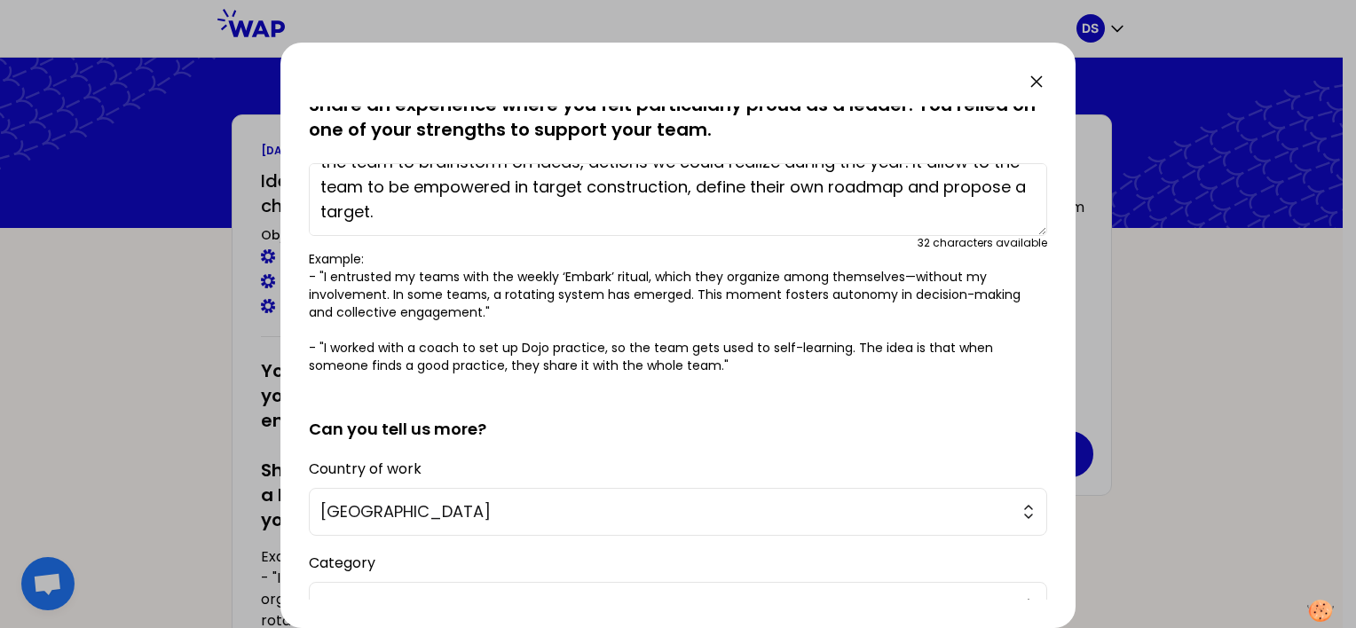
drag, startPoint x: 318, startPoint y: 183, endPoint x: 1043, endPoint y: 223, distance: 726.2
click at [1043, 223] on div "saved You have all fostered empowerment and trust within your teams at least on…" at bounding box center [678, 353] width 738 height 493
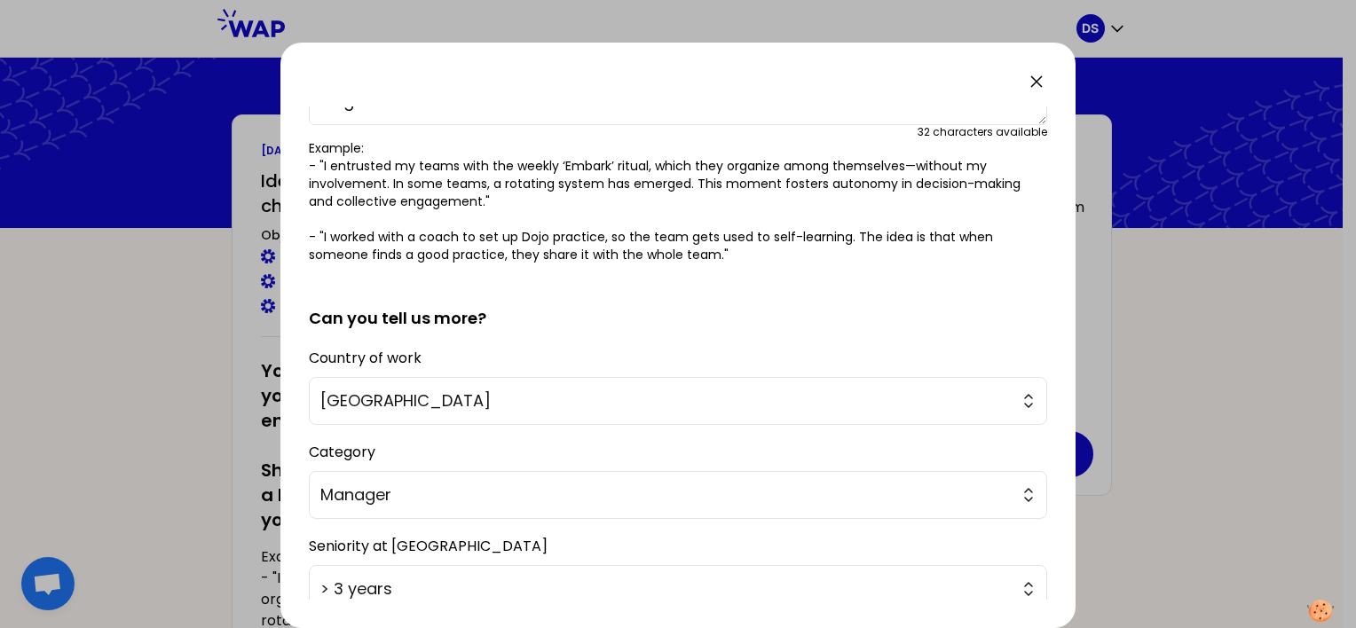
scroll to position [327, 0]
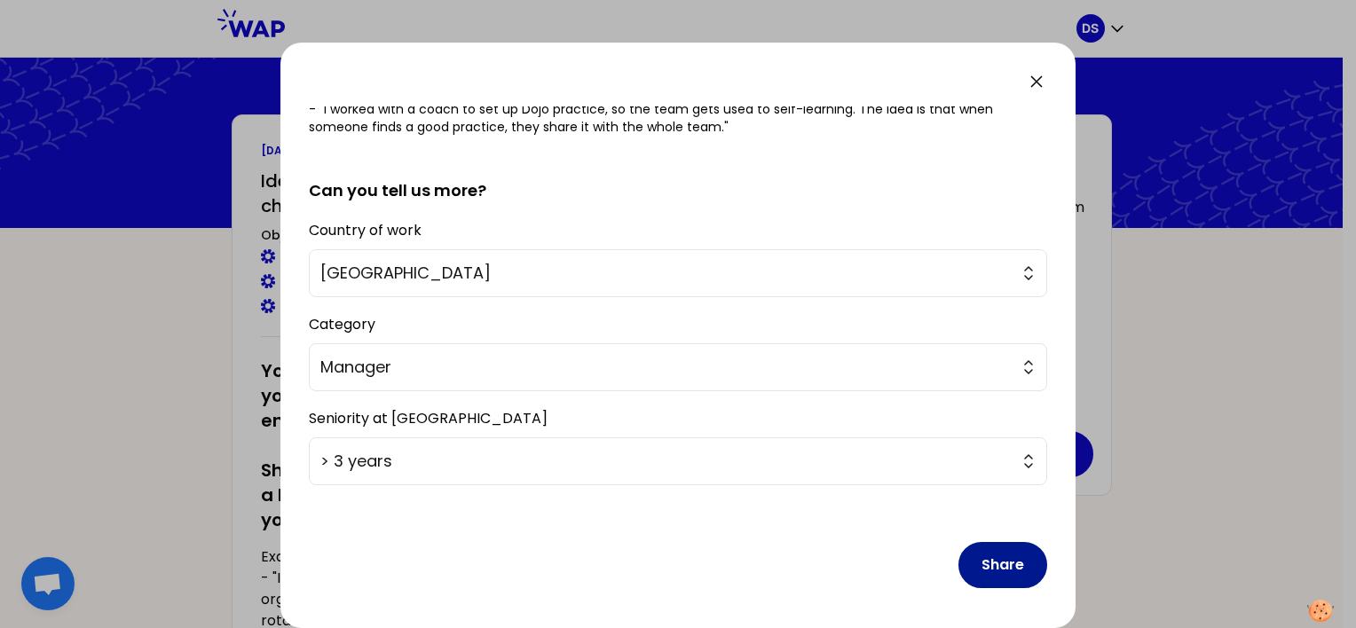
click at [996, 557] on button "Share" at bounding box center [1003, 565] width 89 height 46
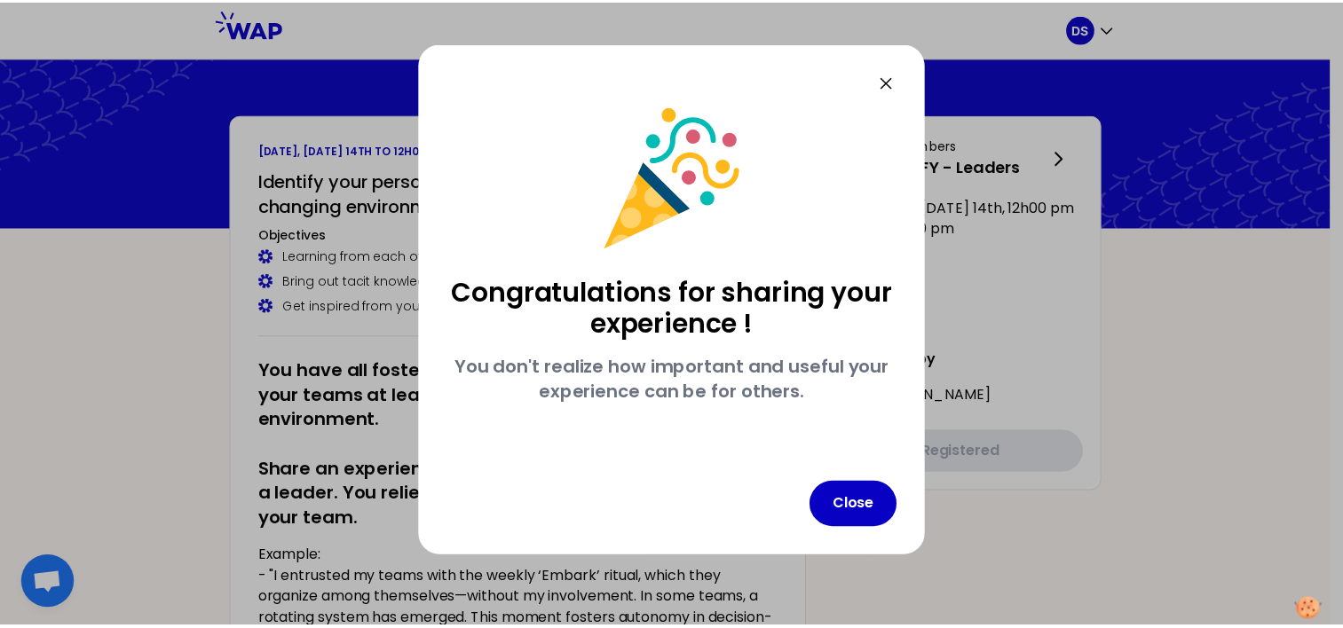
scroll to position [0, 0]
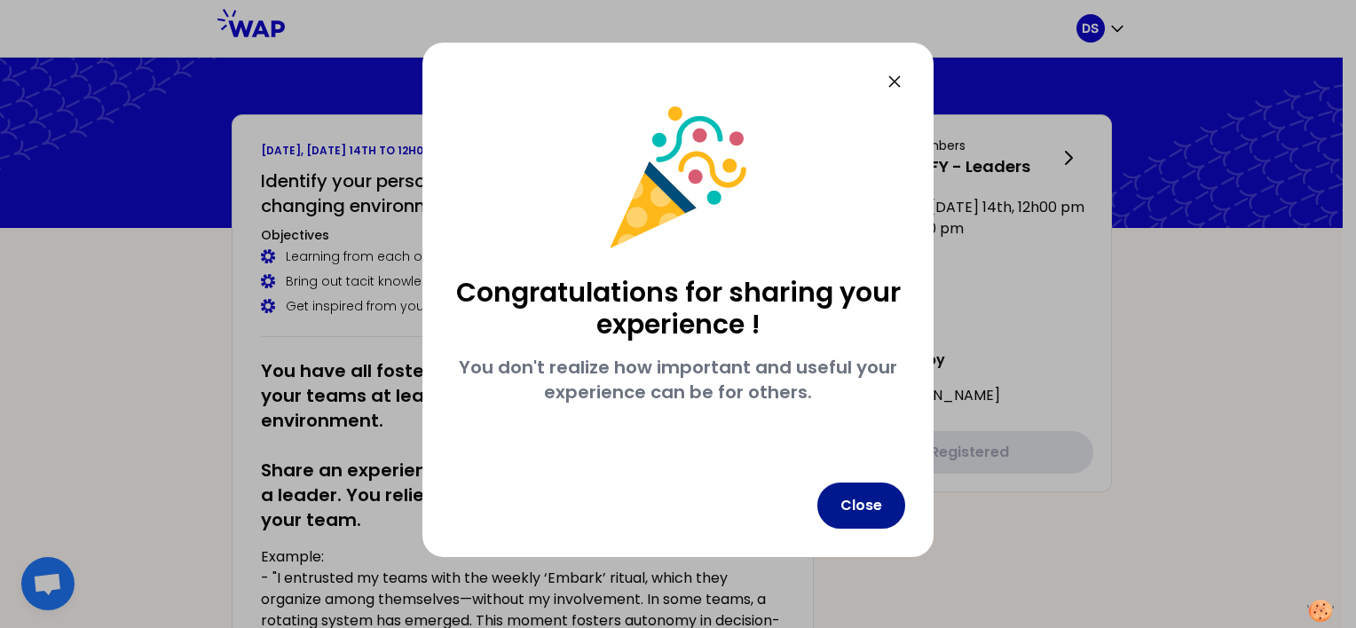
click at [867, 505] on button "Close" at bounding box center [861, 506] width 88 height 46
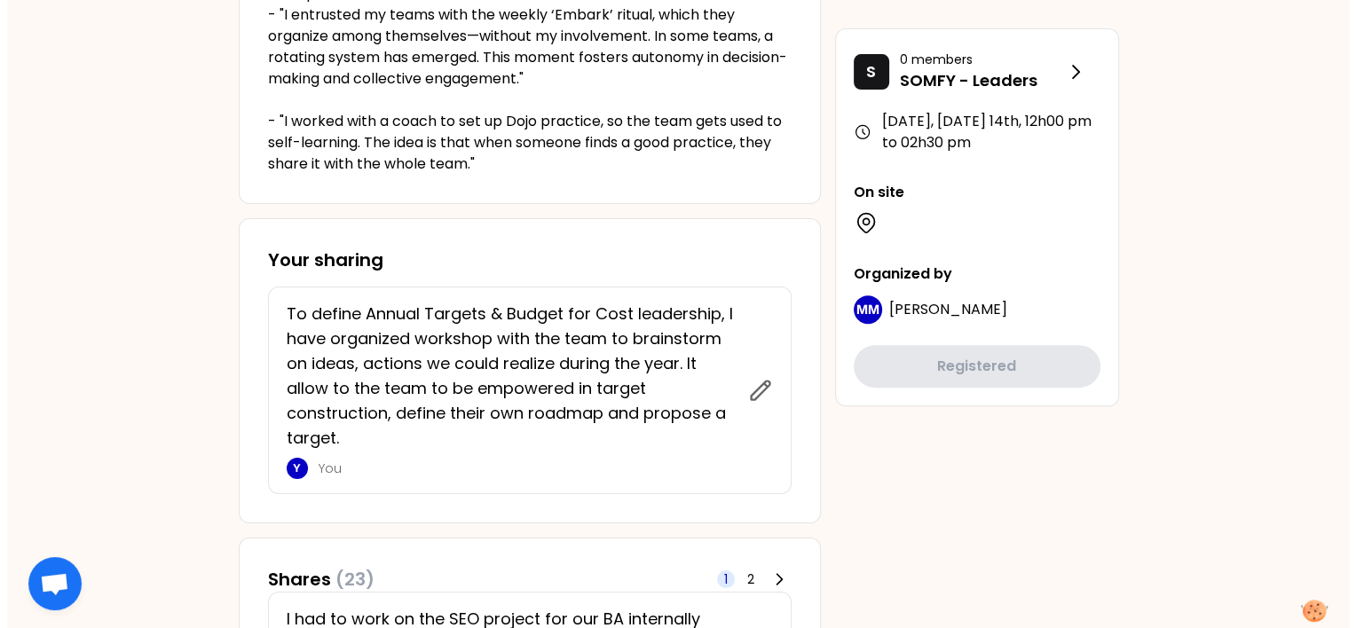
scroll to position [533, 0]
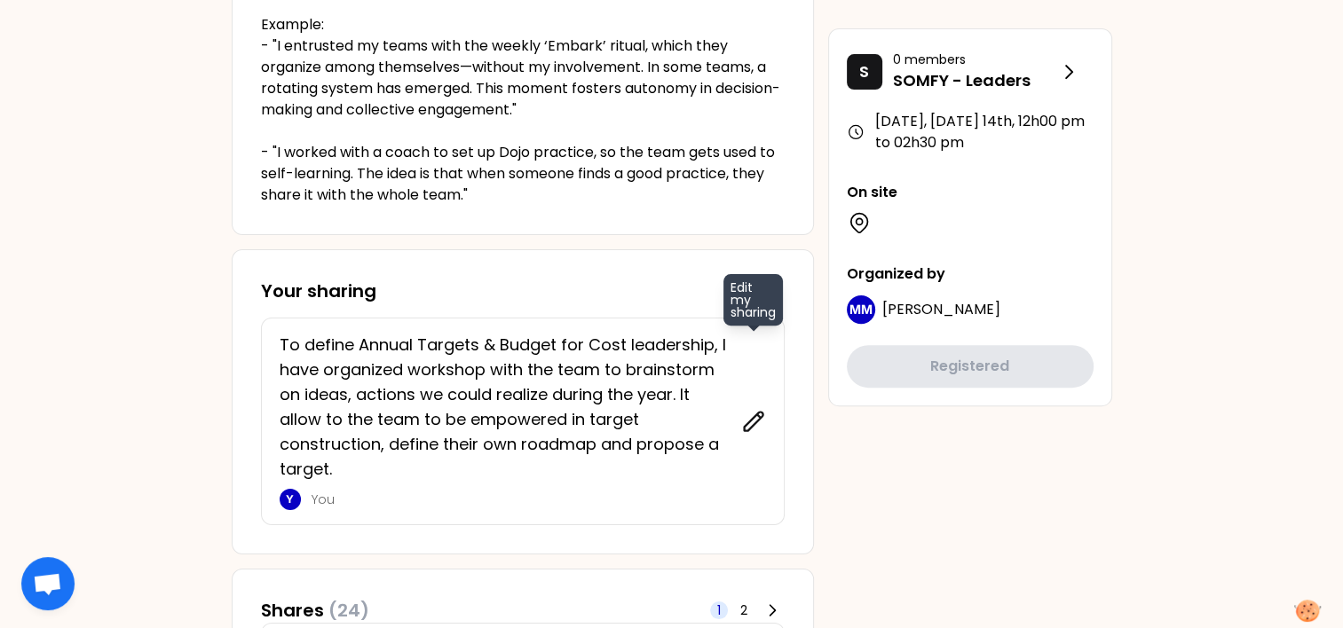
click at [752, 426] on icon at bounding box center [753, 421] width 19 height 19
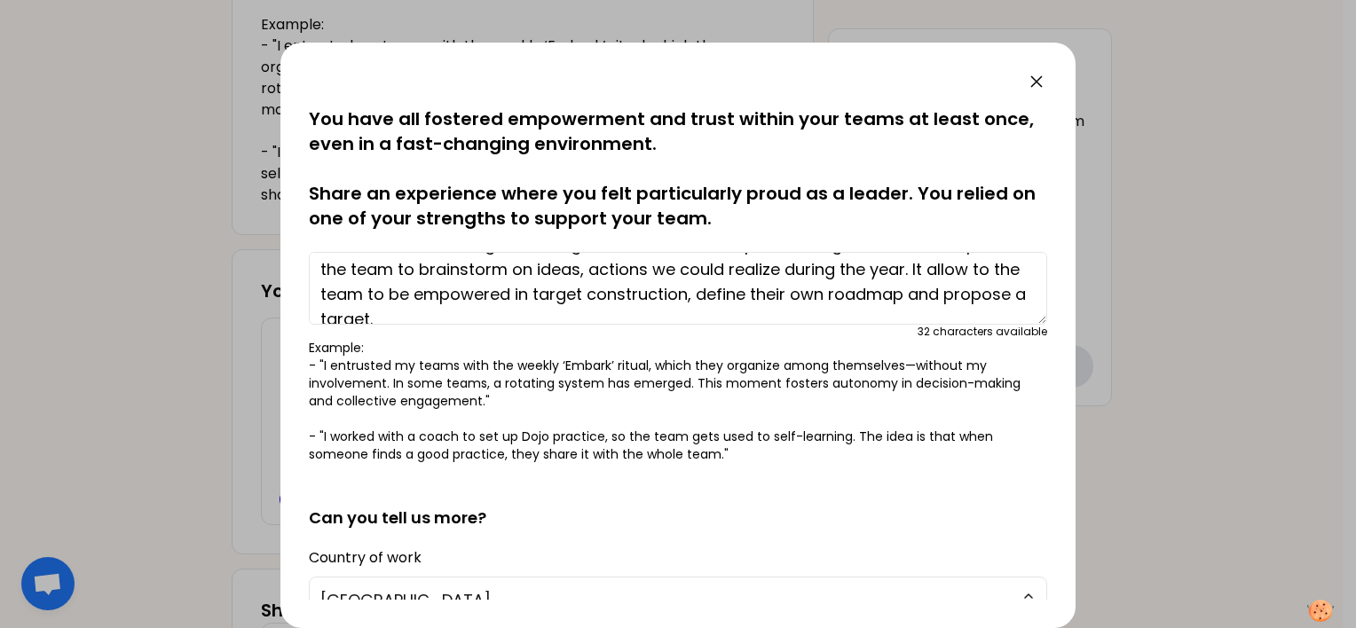
scroll to position [0, 0]
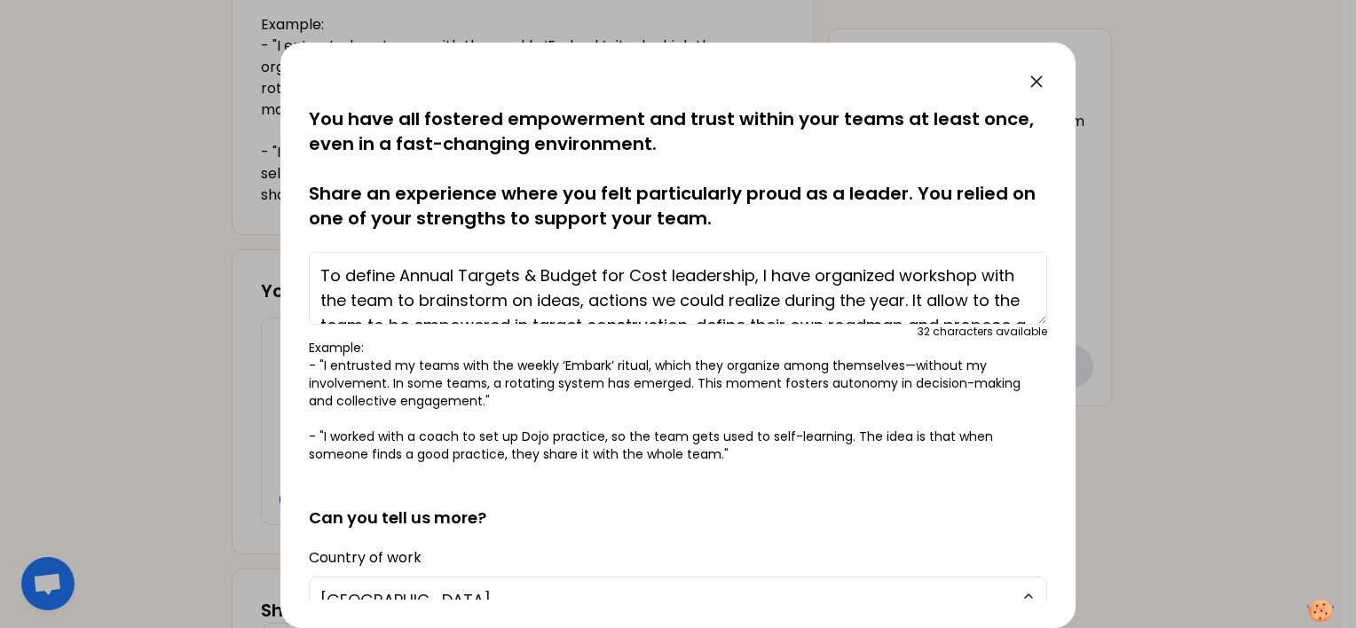
click at [1003, 304] on textarea "To define Annual Targets & Budget for Cost leadership, I have organized worksho…" at bounding box center [678, 288] width 738 height 73
drag, startPoint x: 522, startPoint y: 263, endPoint x: 749, endPoint y: 266, distance: 227.2
click at [749, 266] on textarea "To define Annual Targets & Budget for Cost leadership, I have organized worksho…" at bounding box center [678, 288] width 738 height 73
drag, startPoint x: 525, startPoint y: 281, endPoint x: 537, endPoint y: 292, distance: 15.7
click at [529, 285] on textarea "To define Annual Targets, I have organized workshop with the team to brainstorm…" at bounding box center [678, 288] width 738 height 73
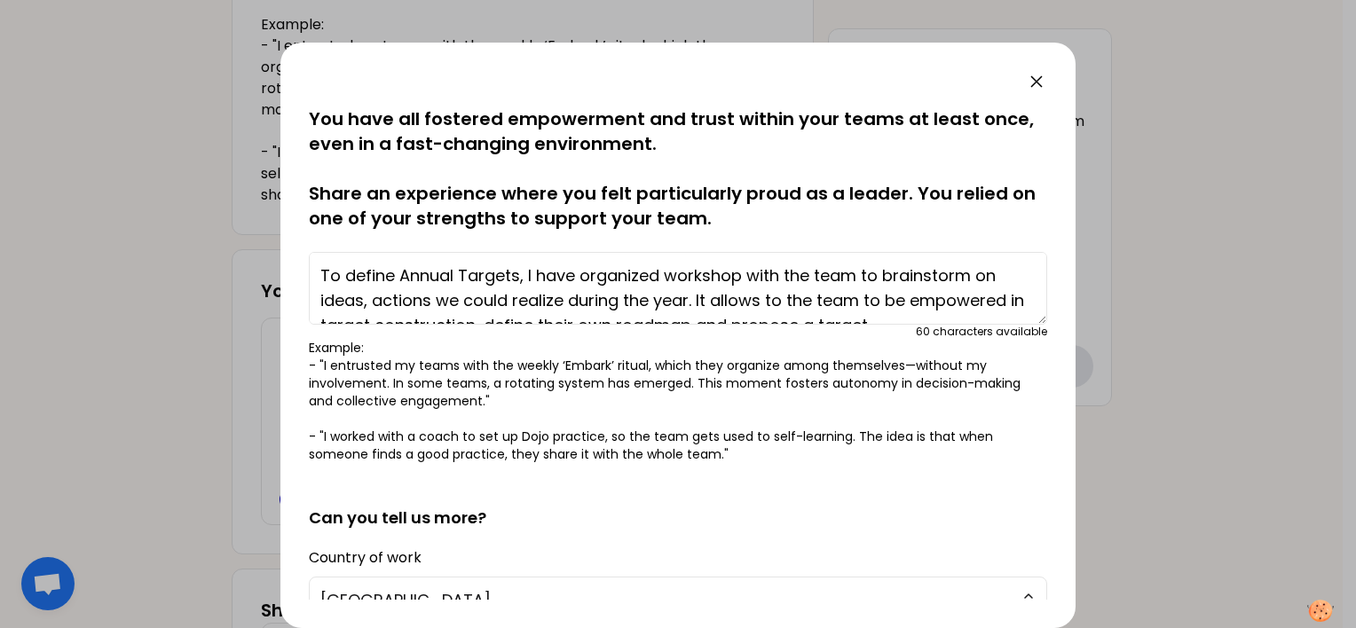
drag, startPoint x: 930, startPoint y: 300, endPoint x: 244, endPoint y: 253, distance: 687.7
click at [244, 253] on div "saved You have all fostered empowerment and trust within your teams at least on…" at bounding box center [678, 314] width 1356 height 628
type textarea "To define Annual Targets, I have organized workshop with the team to brainstorm…"
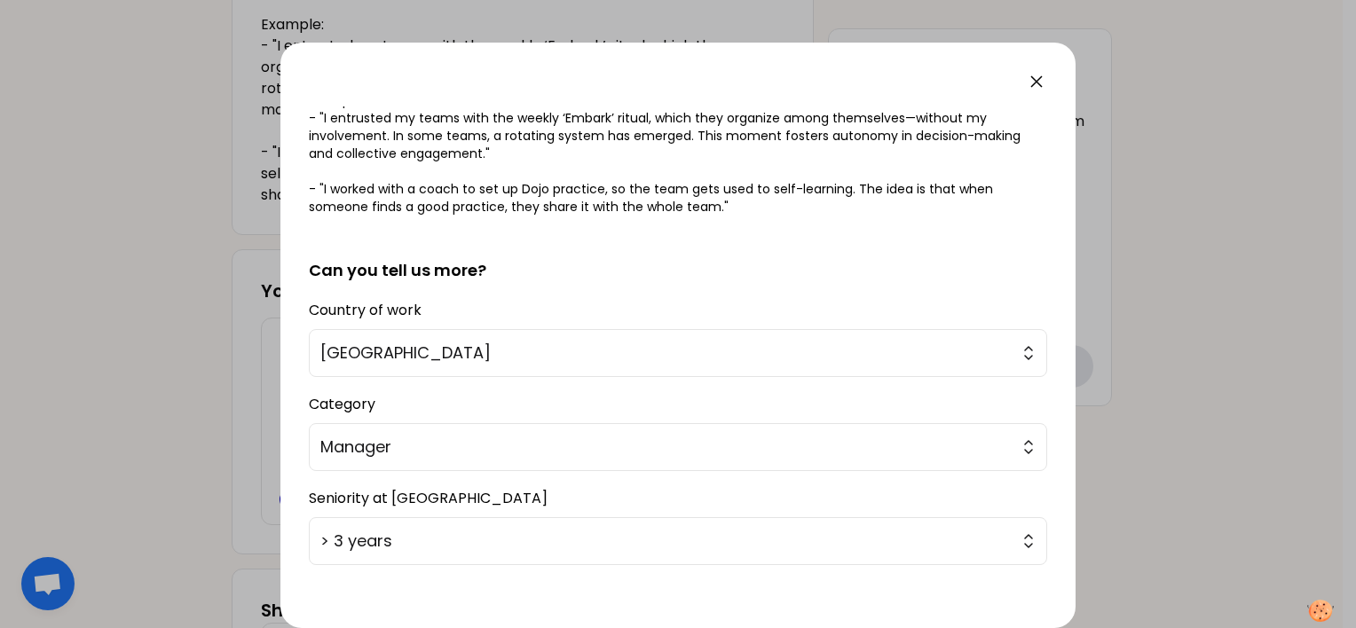
scroll to position [327, 0]
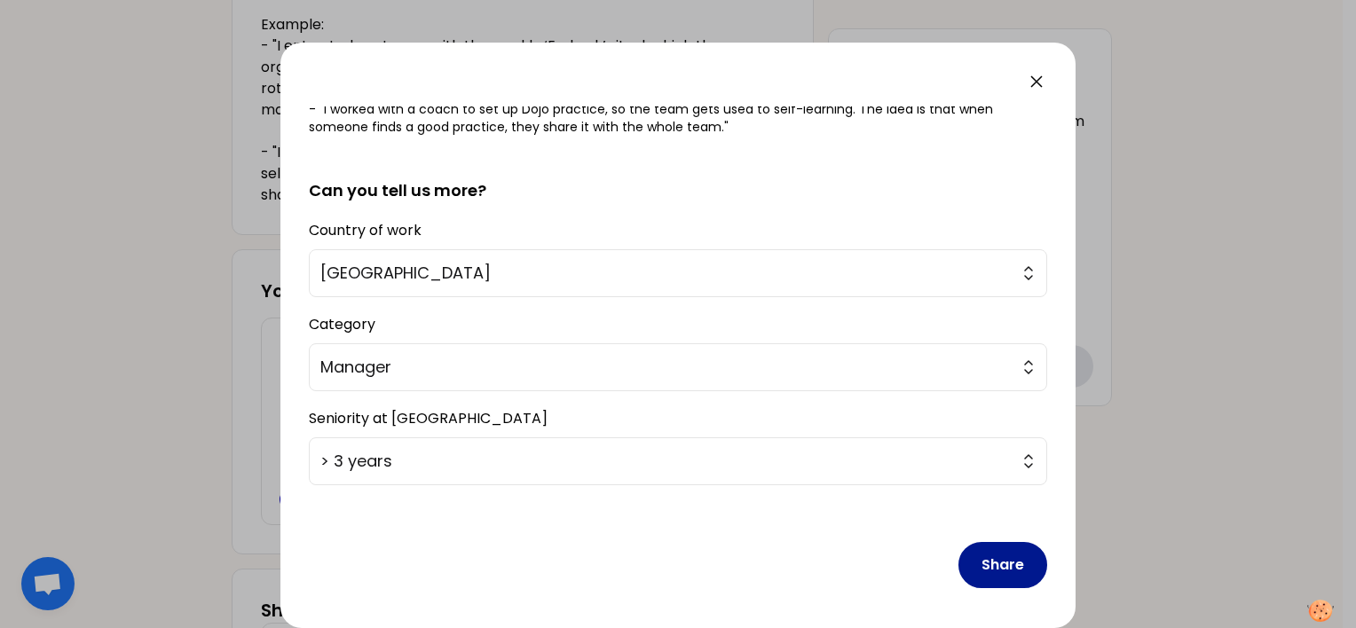
click at [974, 556] on button "Share" at bounding box center [1003, 565] width 89 height 46
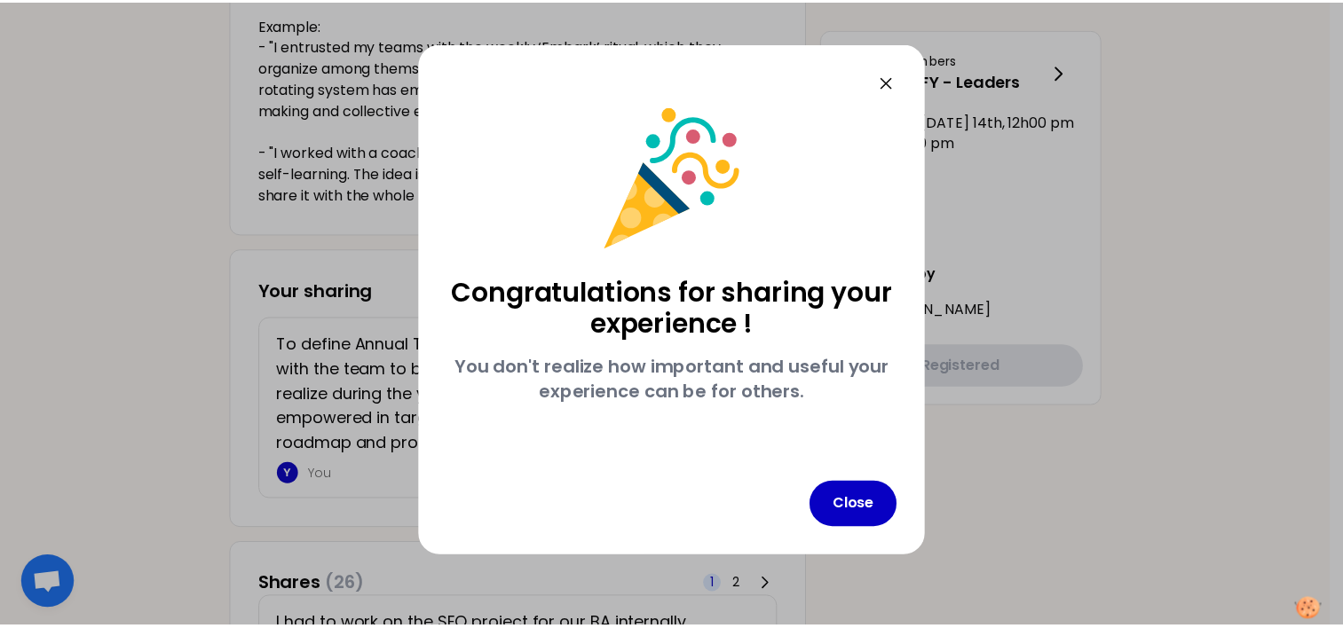
scroll to position [0, 0]
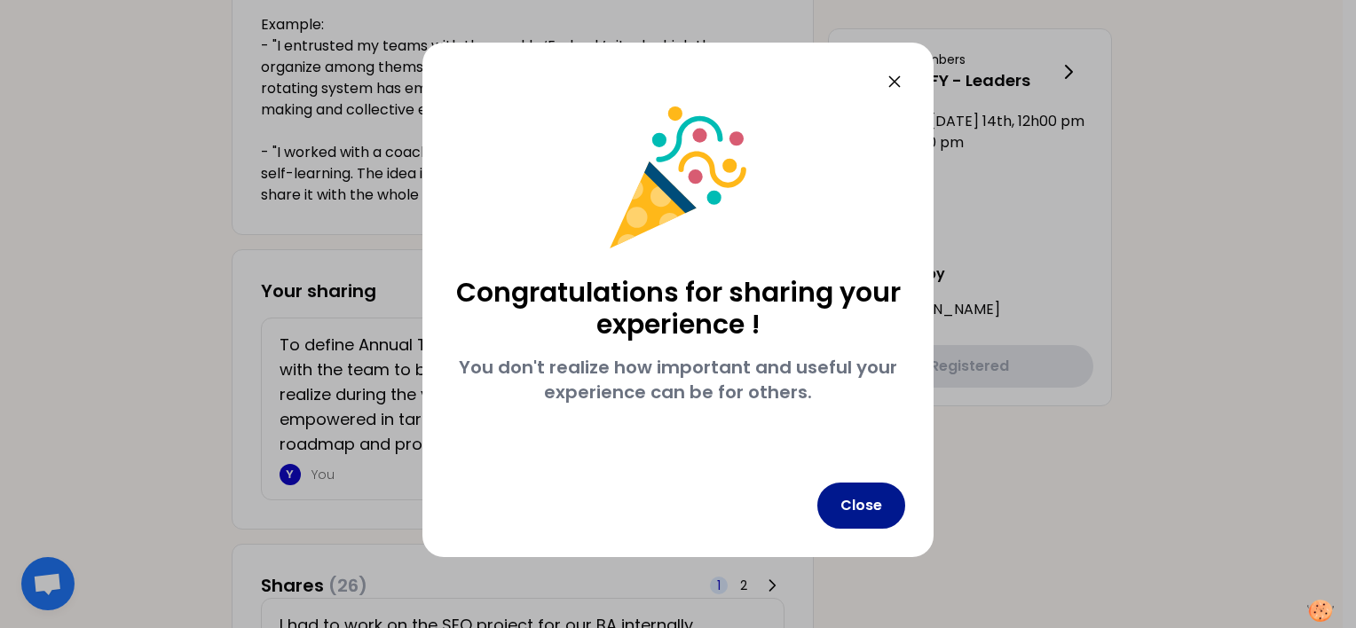
click at [877, 510] on button "Close" at bounding box center [861, 506] width 88 height 46
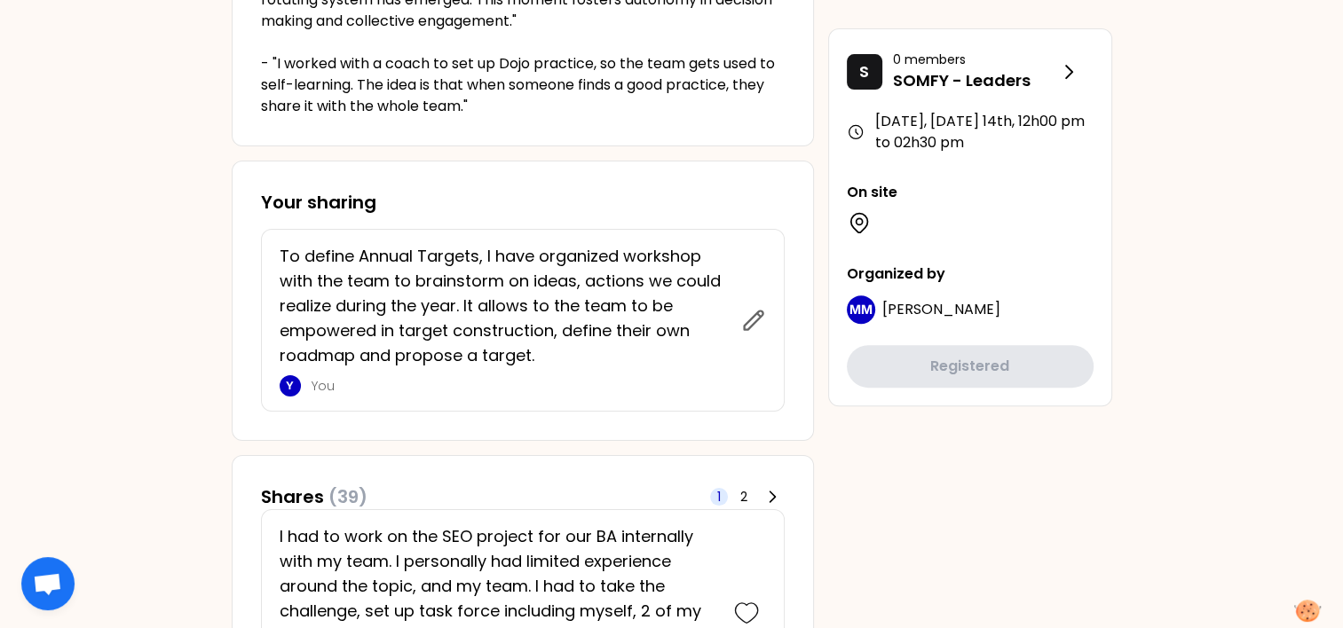
scroll to position [710, 0]
